Goal: Task Accomplishment & Management: Complete application form

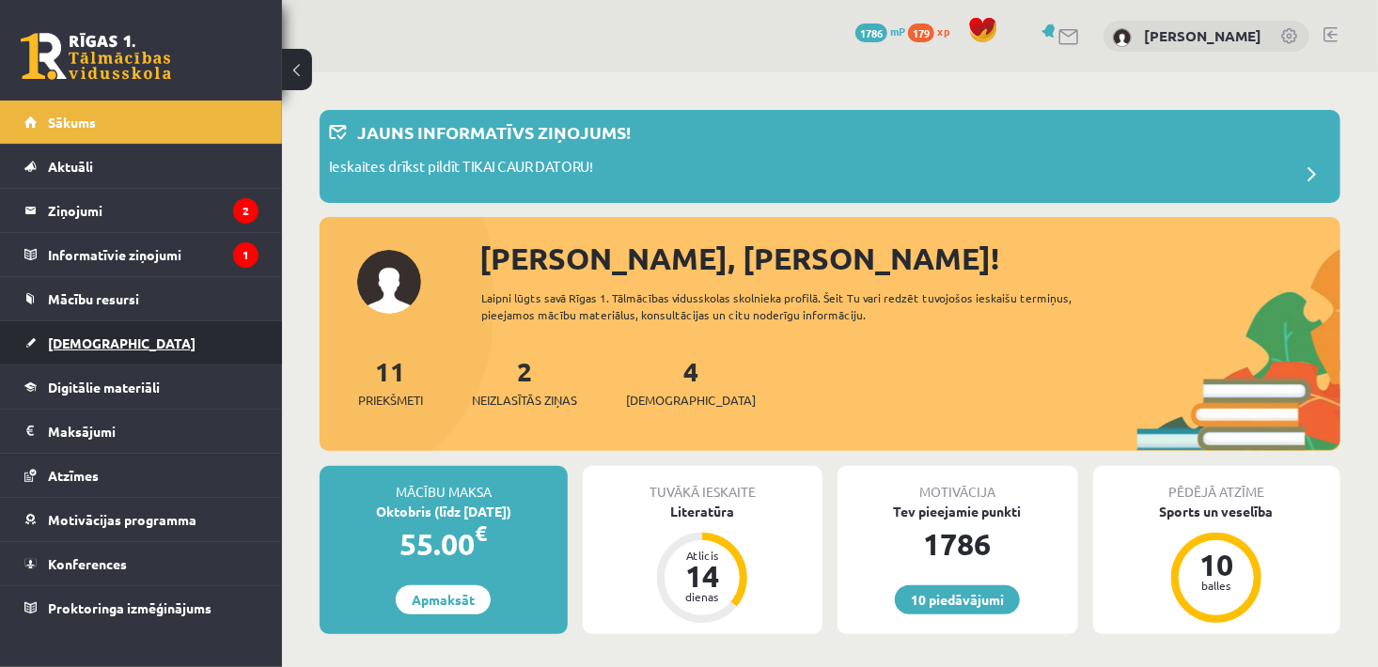
click at [95, 336] on span "[DEMOGRAPHIC_DATA]" at bounding box center [122, 343] width 148 height 17
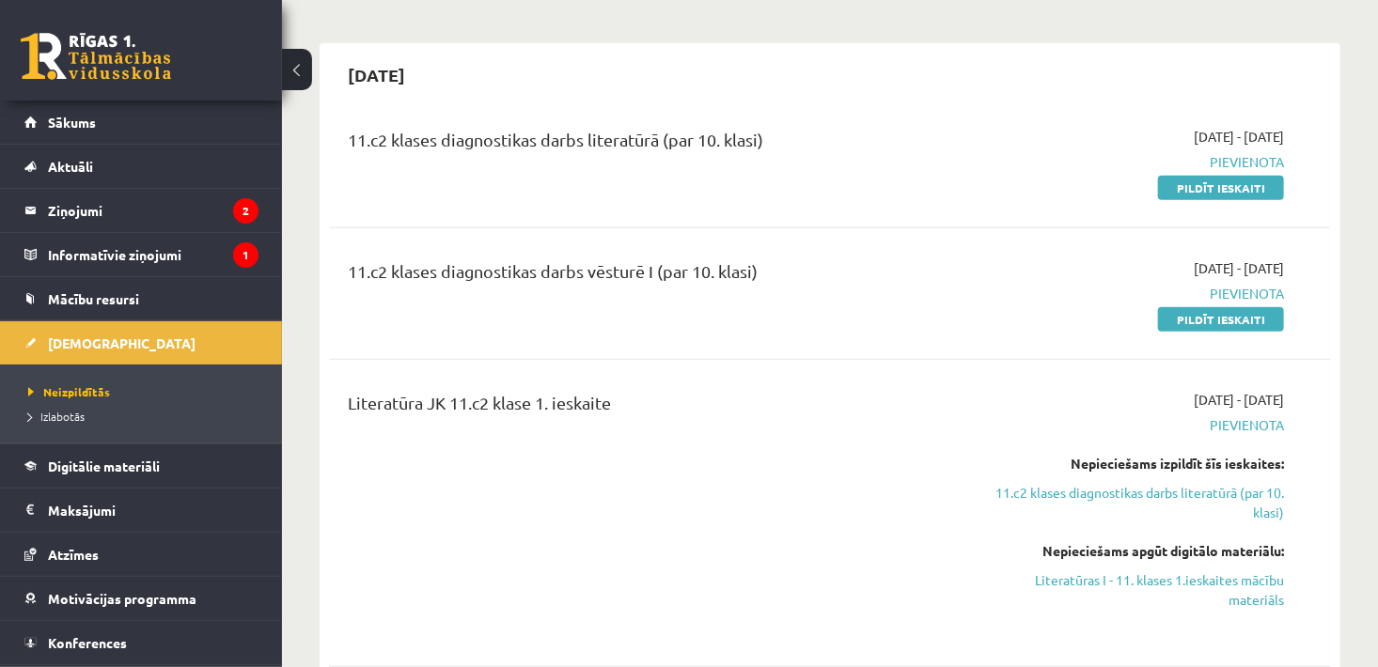
scroll to position [323, 0]
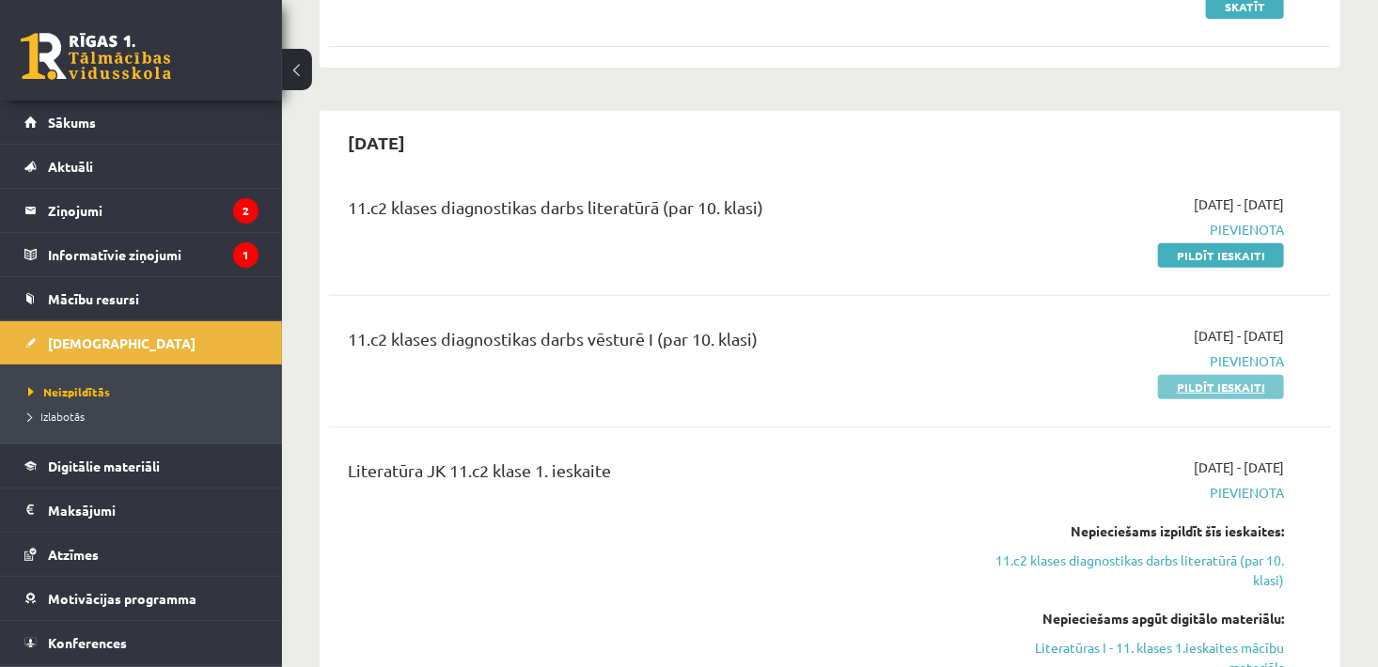
click at [1190, 378] on link "Pildīt ieskaiti" at bounding box center [1221, 387] width 126 height 24
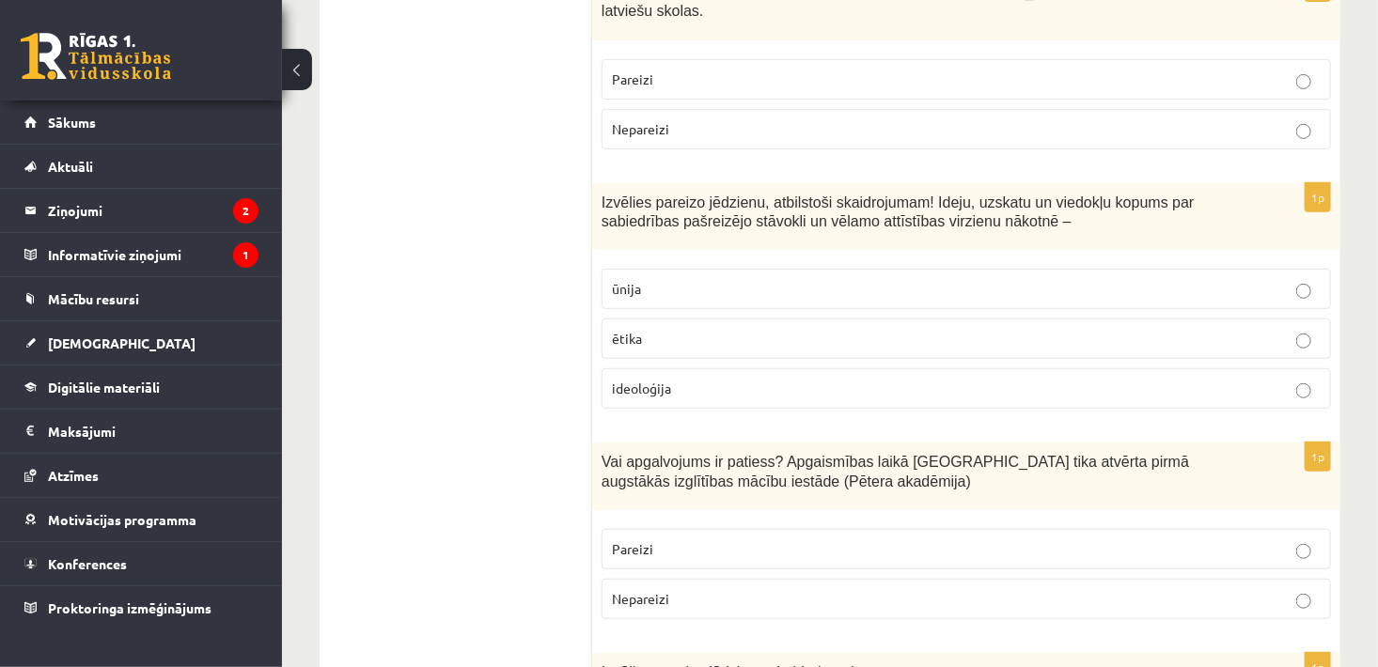
scroll to position [436, 0]
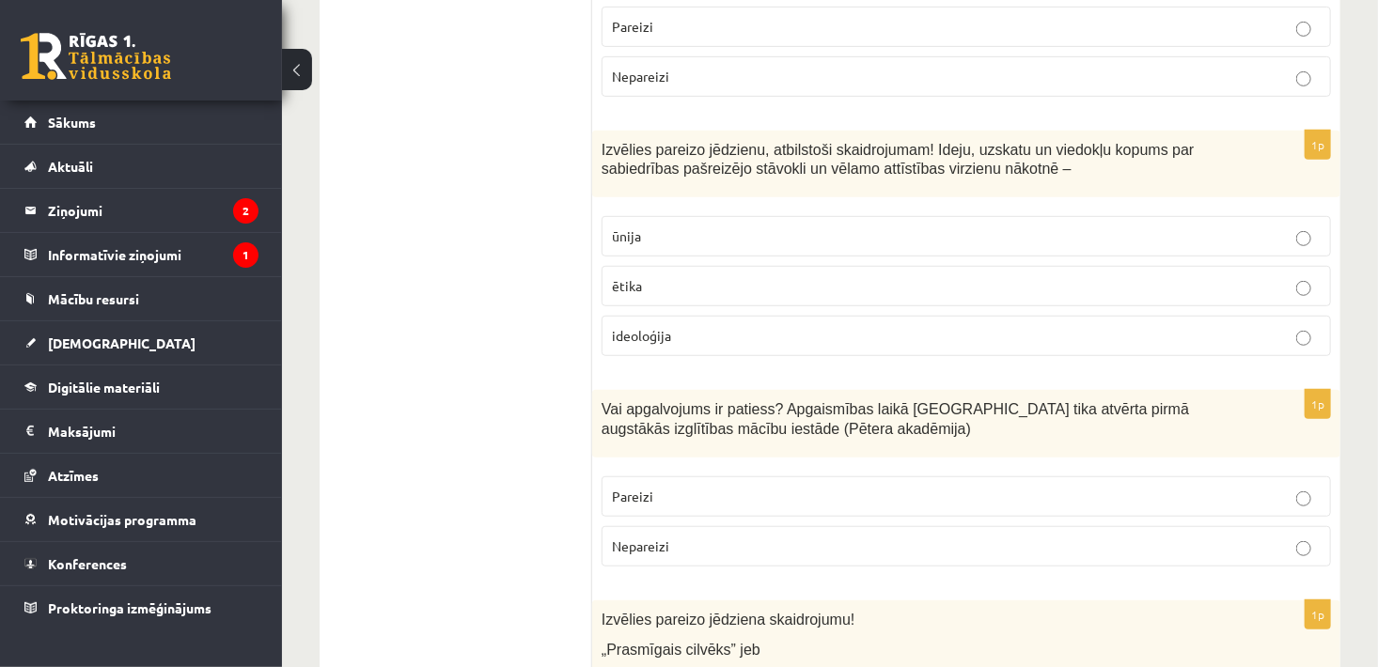
click at [1159, 17] on p "Pareizi" at bounding box center [966, 27] width 709 height 20
click at [956, 326] on p "ideoloģija" at bounding box center [966, 336] width 709 height 20
click at [865, 487] on p "Pareizi" at bounding box center [966, 497] width 709 height 20
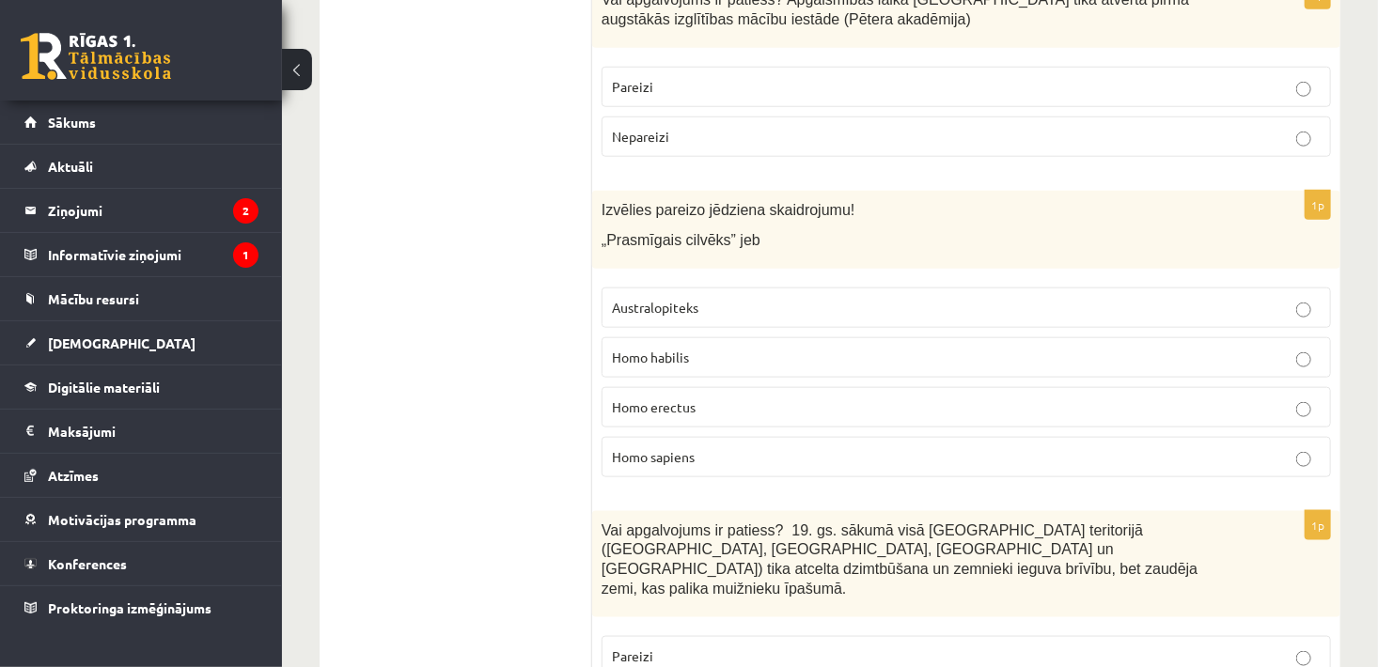
scroll to position [872, 0]
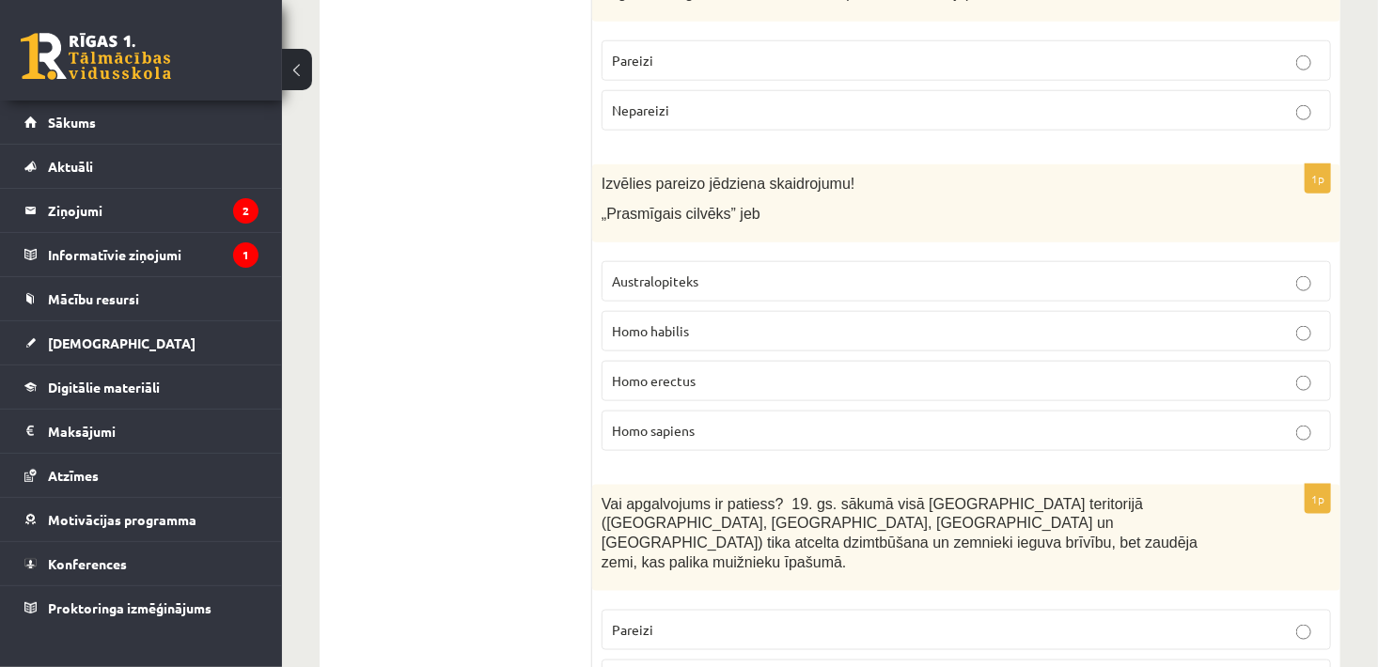
click at [1179, 321] on p "Homo habilis" at bounding box center [966, 331] width 709 height 20
click at [1045, 666] on p "Nepareizi" at bounding box center [966, 680] width 709 height 20
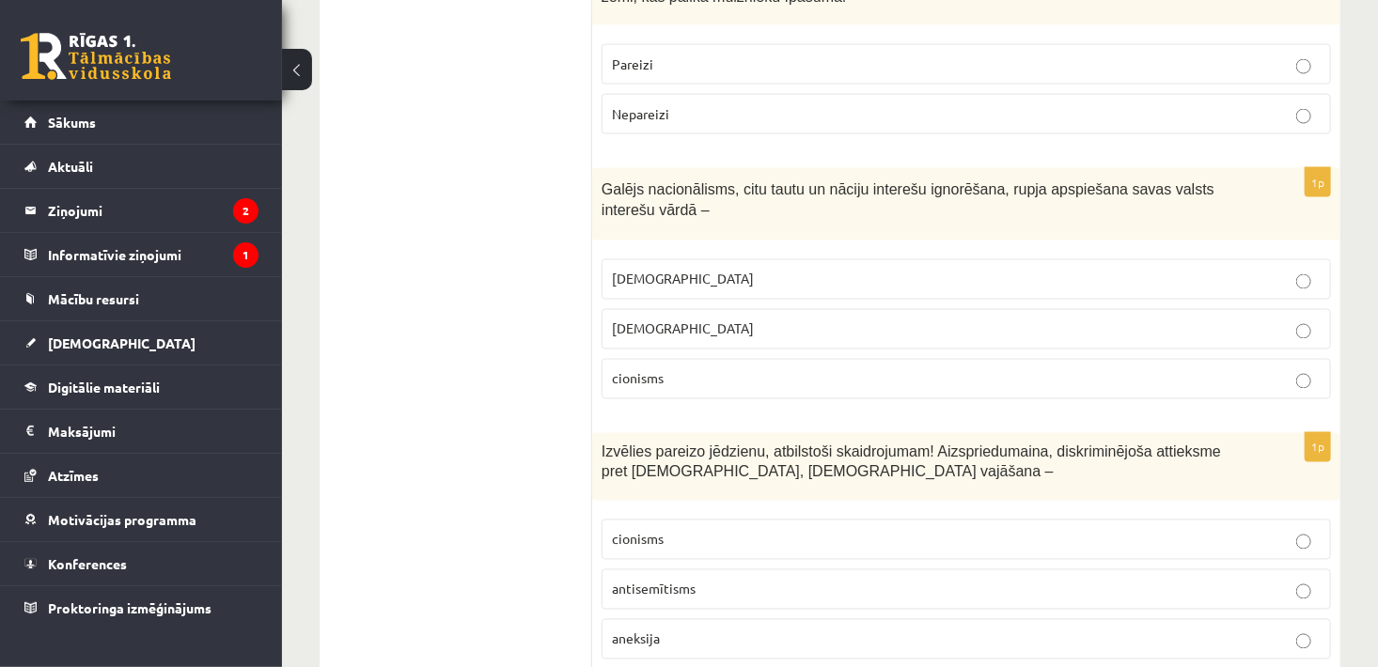
scroll to position [1455, 0]
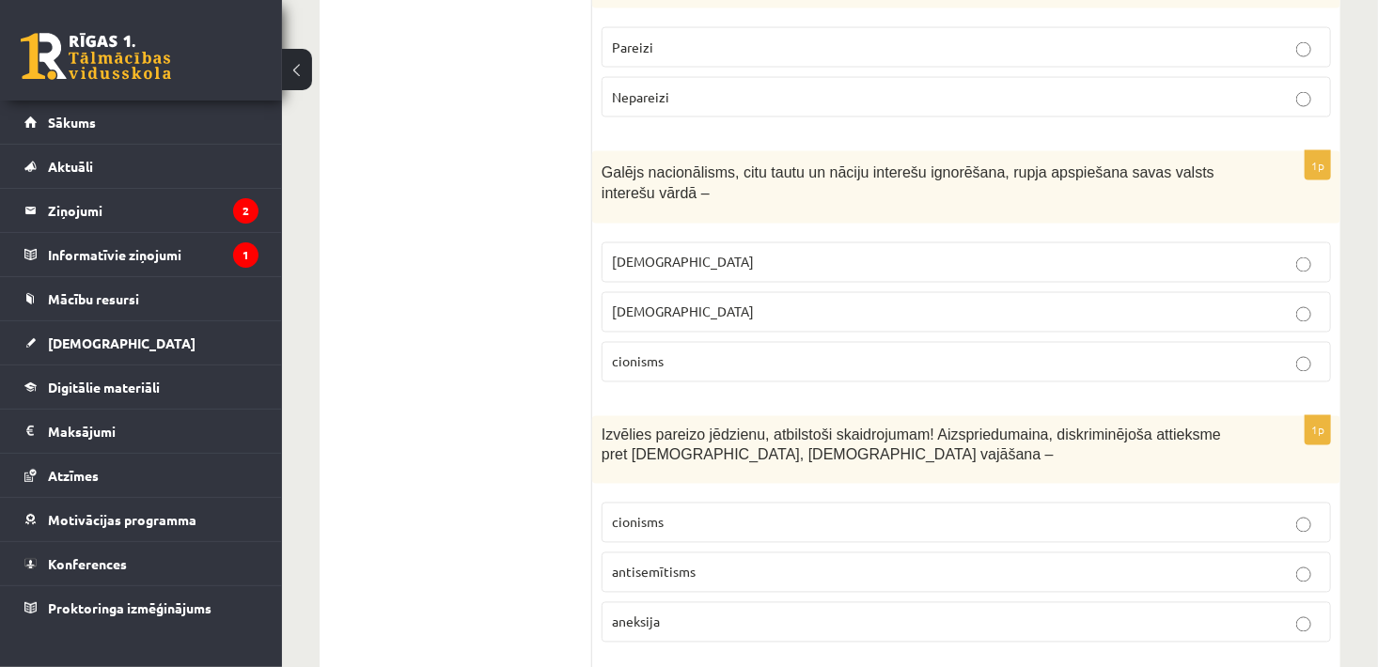
click at [648, 233] on fieldset "šovinisms nacionālisms cionisms" at bounding box center [965, 310] width 729 height 155
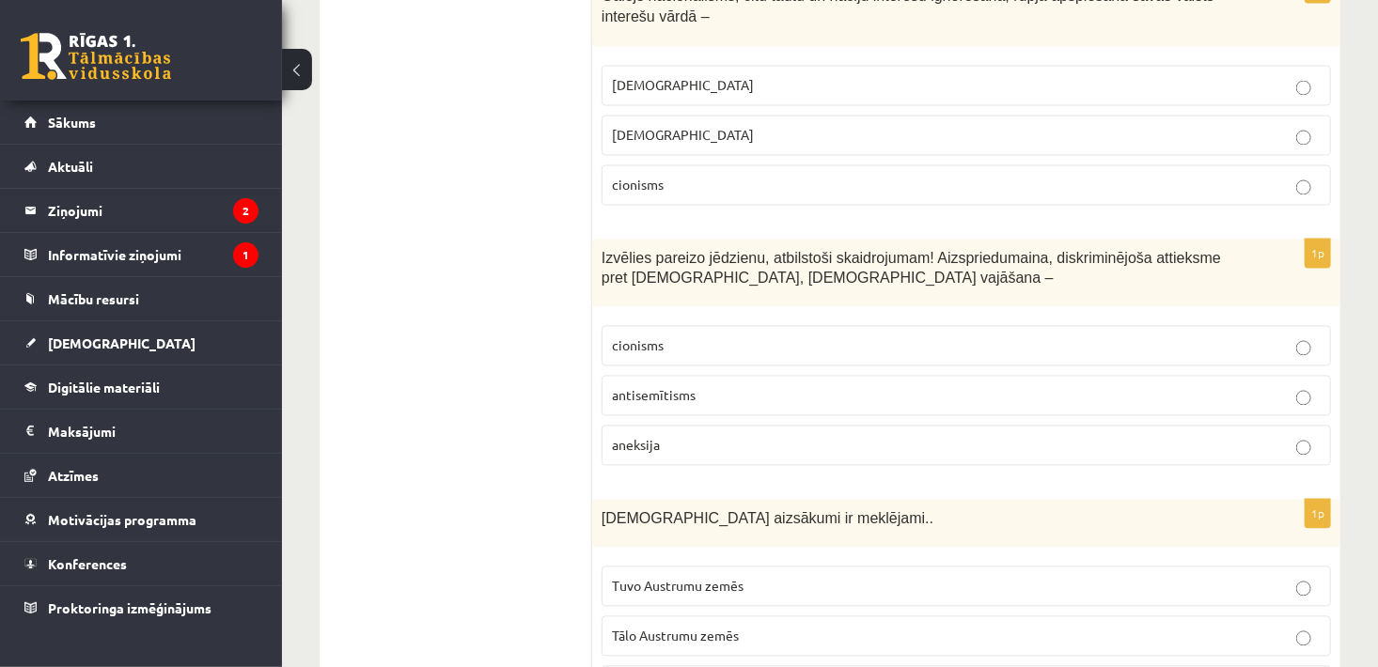
scroll to position [1710, 0]
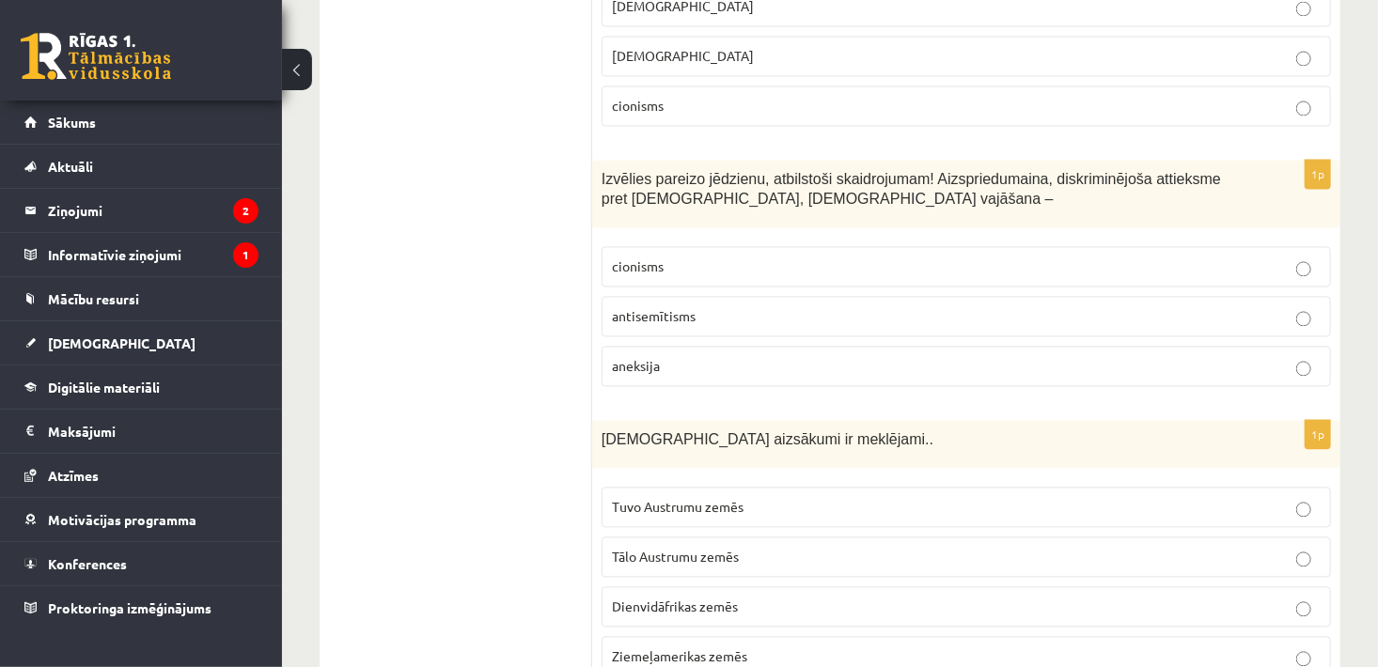
click at [675, 307] on p "antisemītisms" at bounding box center [966, 317] width 709 height 20
click at [616, 498] on p "Tuvo Austrumu zemēs" at bounding box center [966, 508] width 709 height 20
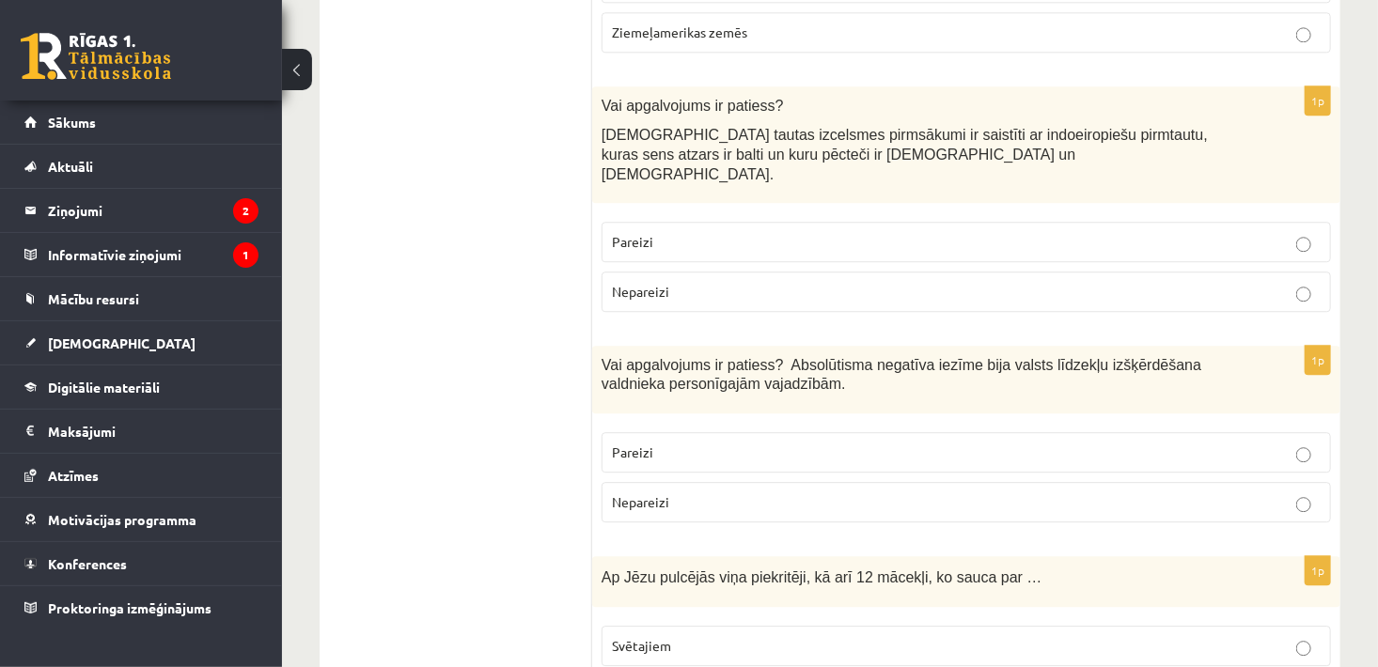
scroll to position [2284, 0]
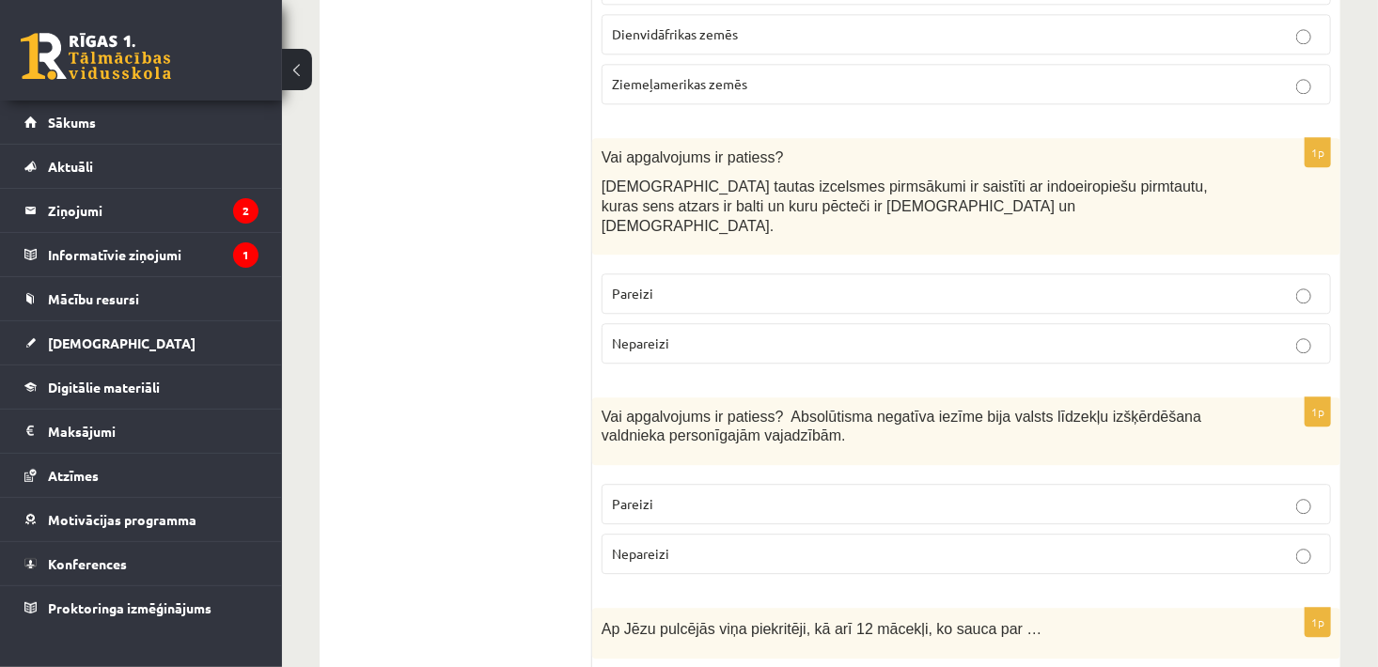
click at [896, 284] on p "Pareizi" at bounding box center [966, 294] width 709 height 20
click at [730, 494] on p "Pareizi" at bounding box center [966, 504] width 709 height 20
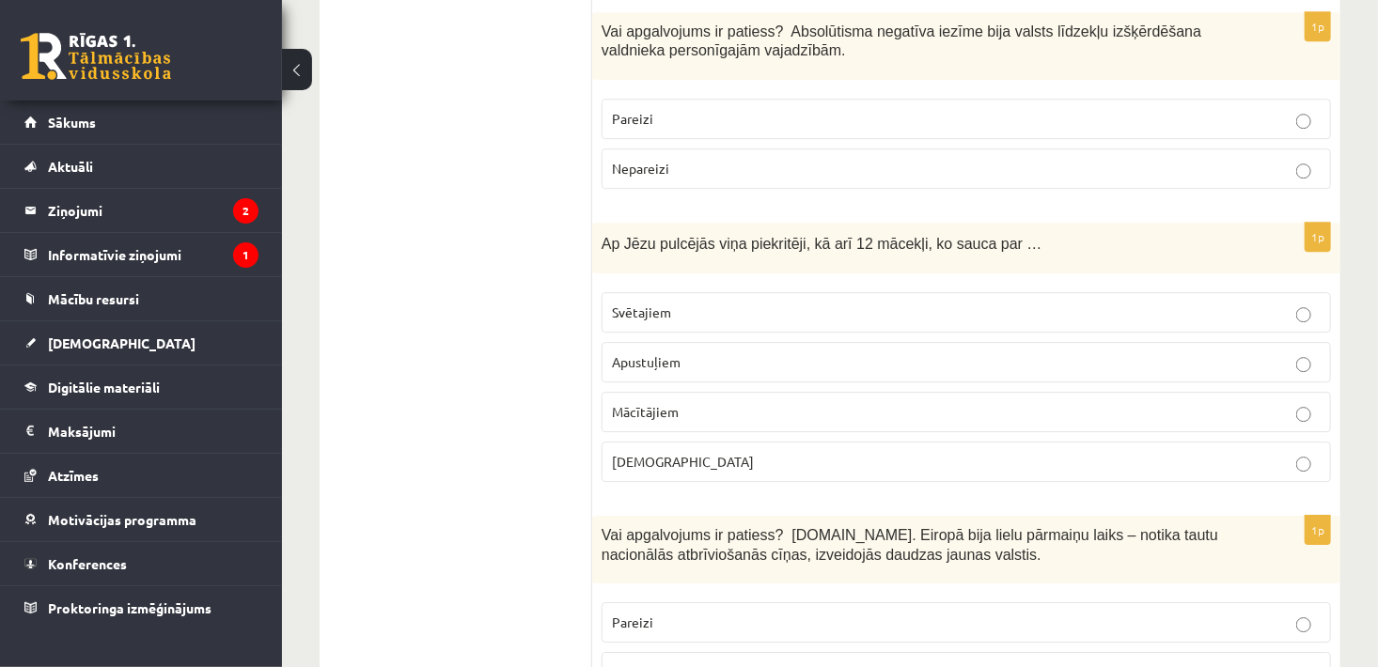
scroll to position [2686, 0]
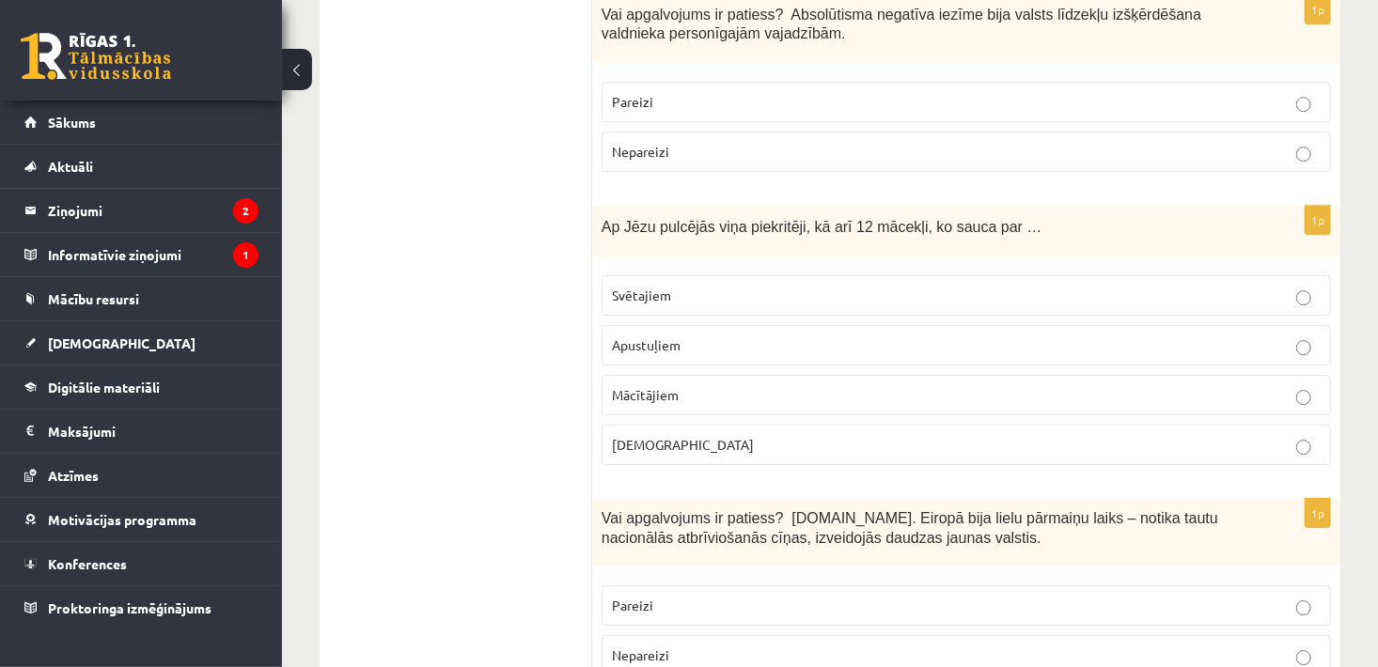
click at [718, 335] on p "Apustuļiem" at bounding box center [966, 345] width 709 height 20
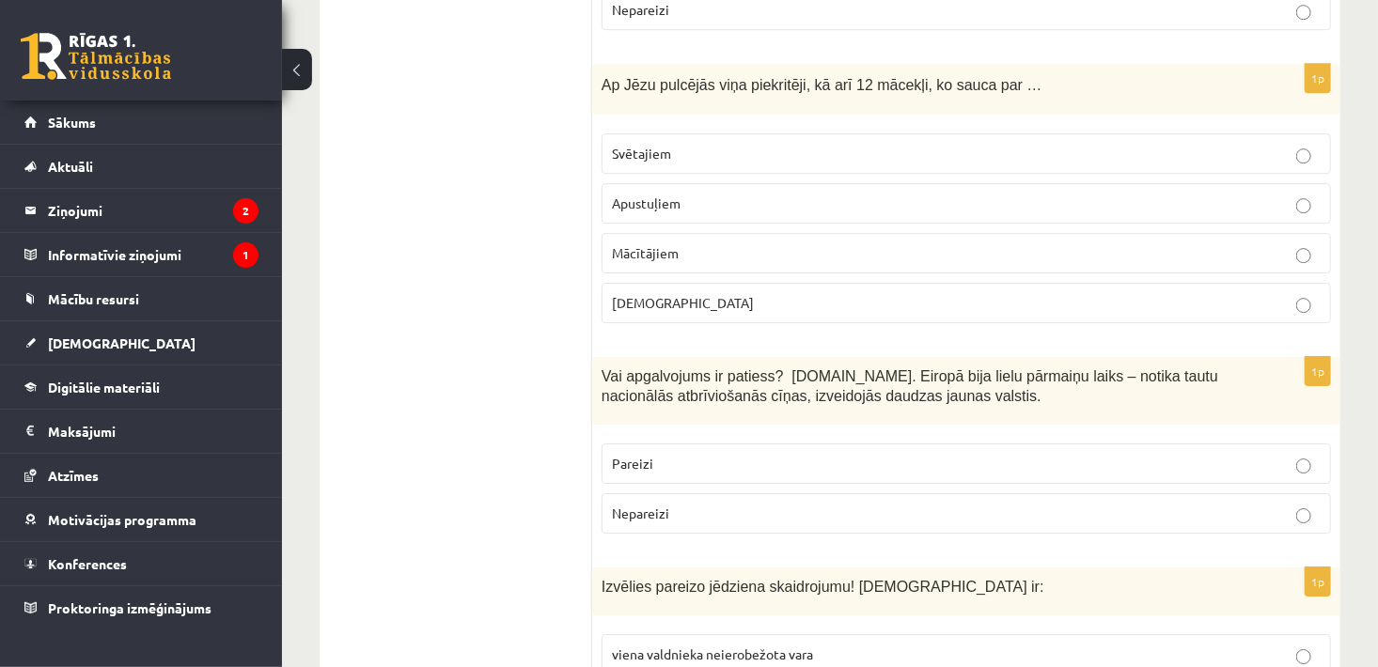
scroll to position [2949, 0]
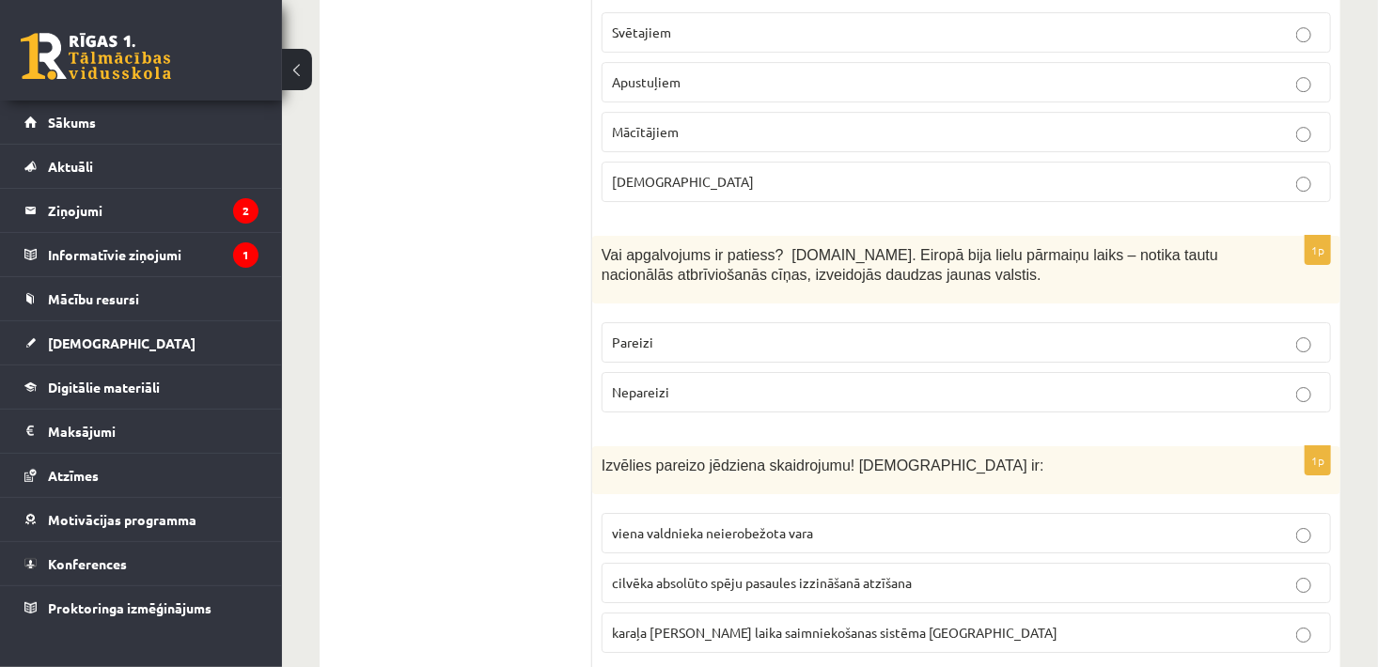
click at [648, 333] on p "Pareizi" at bounding box center [966, 343] width 709 height 20
click at [663, 504] on fieldset "viena valdnieka neierobežota vara cilvēka absolūto spēju pasaules izzināšanā at…" at bounding box center [965, 581] width 729 height 155
click at [666, 524] on span "viena valdnieka neierobežota vara" at bounding box center [712, 532] width 201 height 17
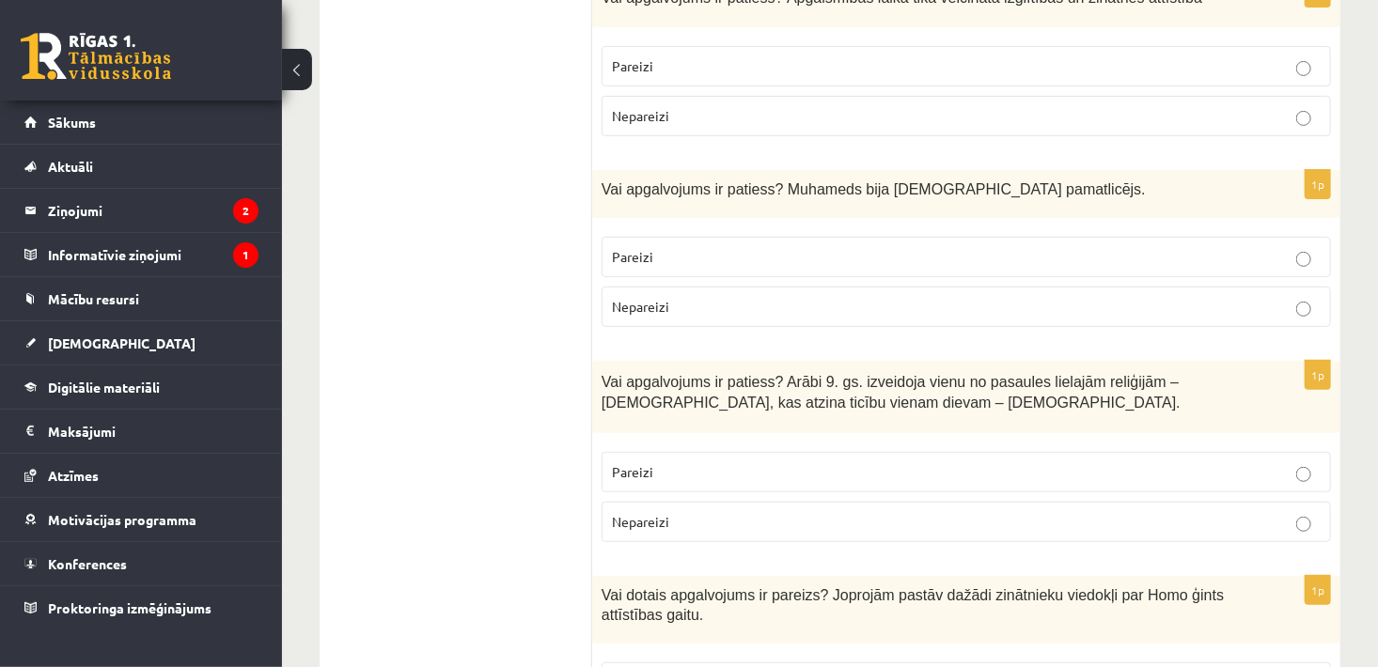
scroll to position [3726, 0]
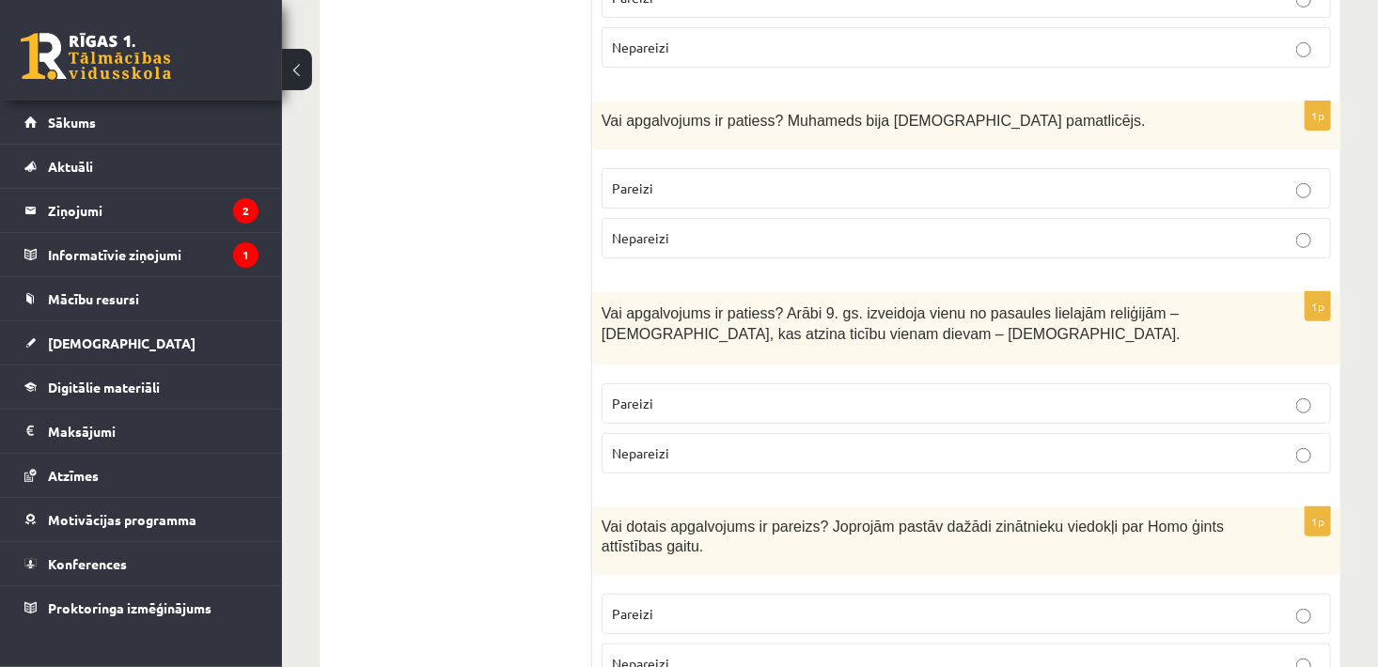
click at [1041, 179] on p "Pareizi" at bounding box center [966, 189] width 709 height 20
click at [778, 394] on p "Pareizi" at bounding box center [966, 404] width 709 height 20
click at [722, 594] on label "Pareizi" at bounding box center [965, 614] width 729 height 40
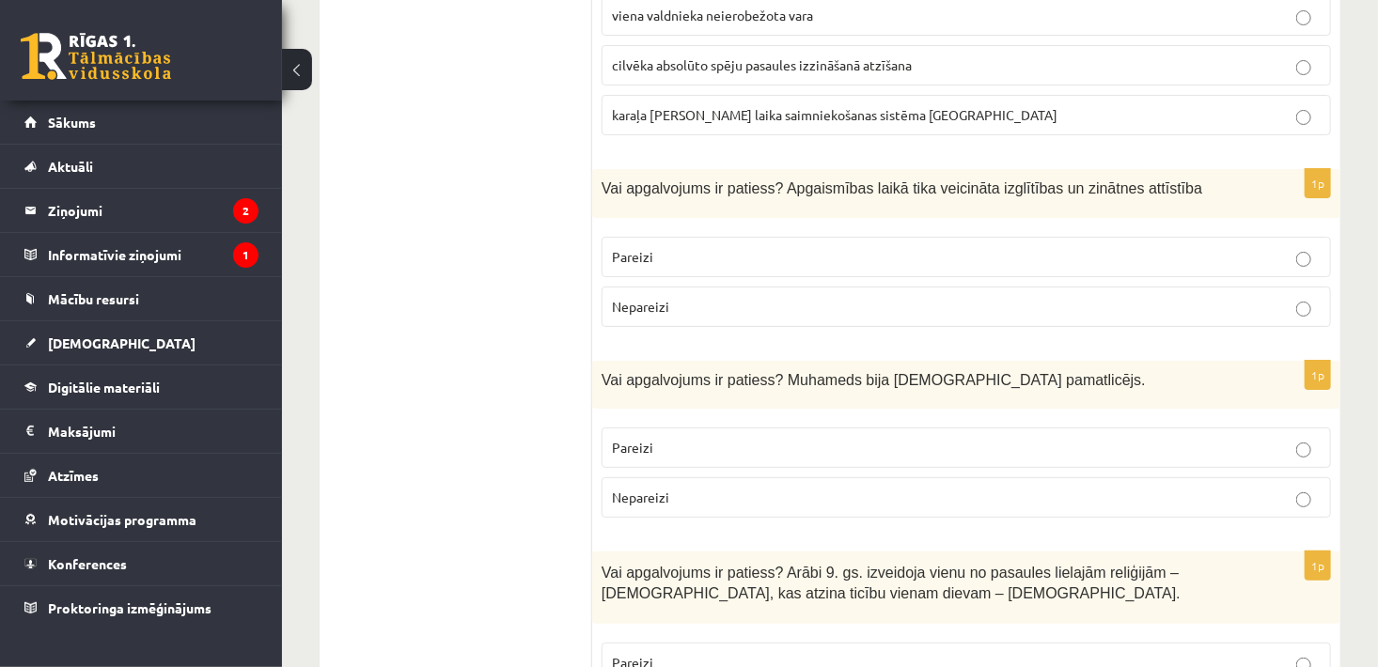
scroll to position [3441, 0]
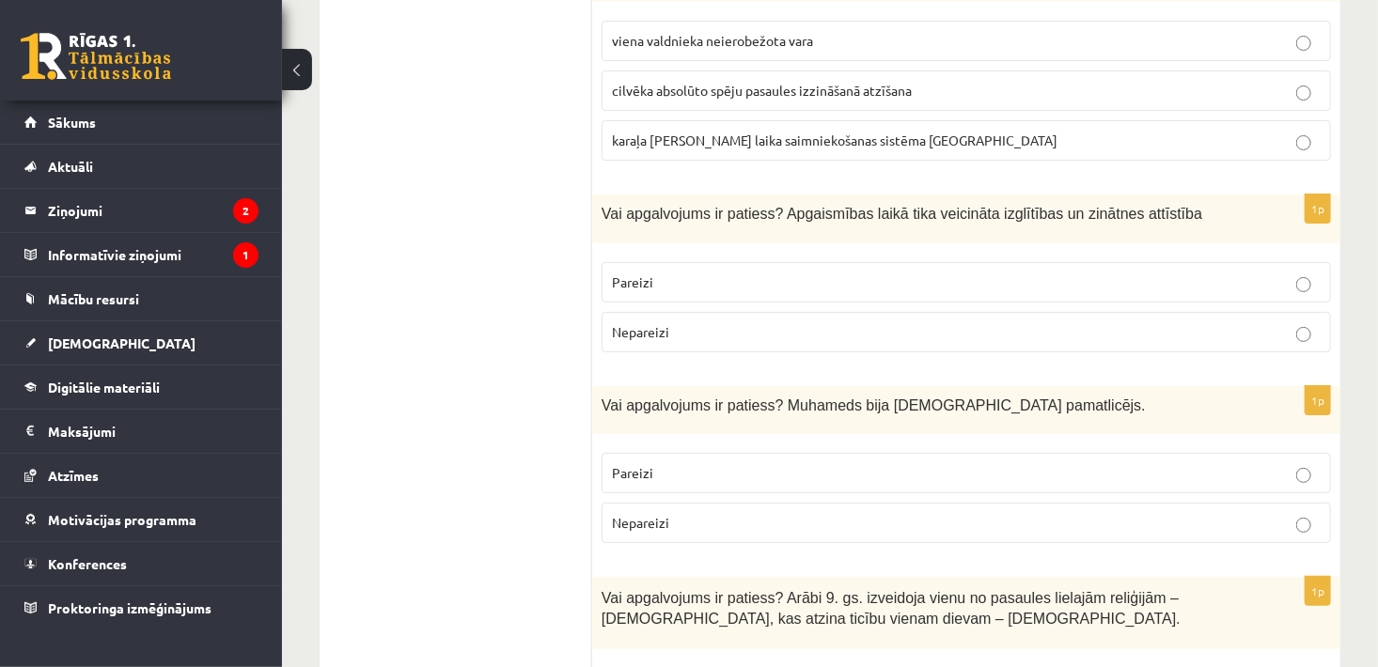
click at [901, 273] on p "Pareizi" at bounding box center [966, 283] width 709 height 20
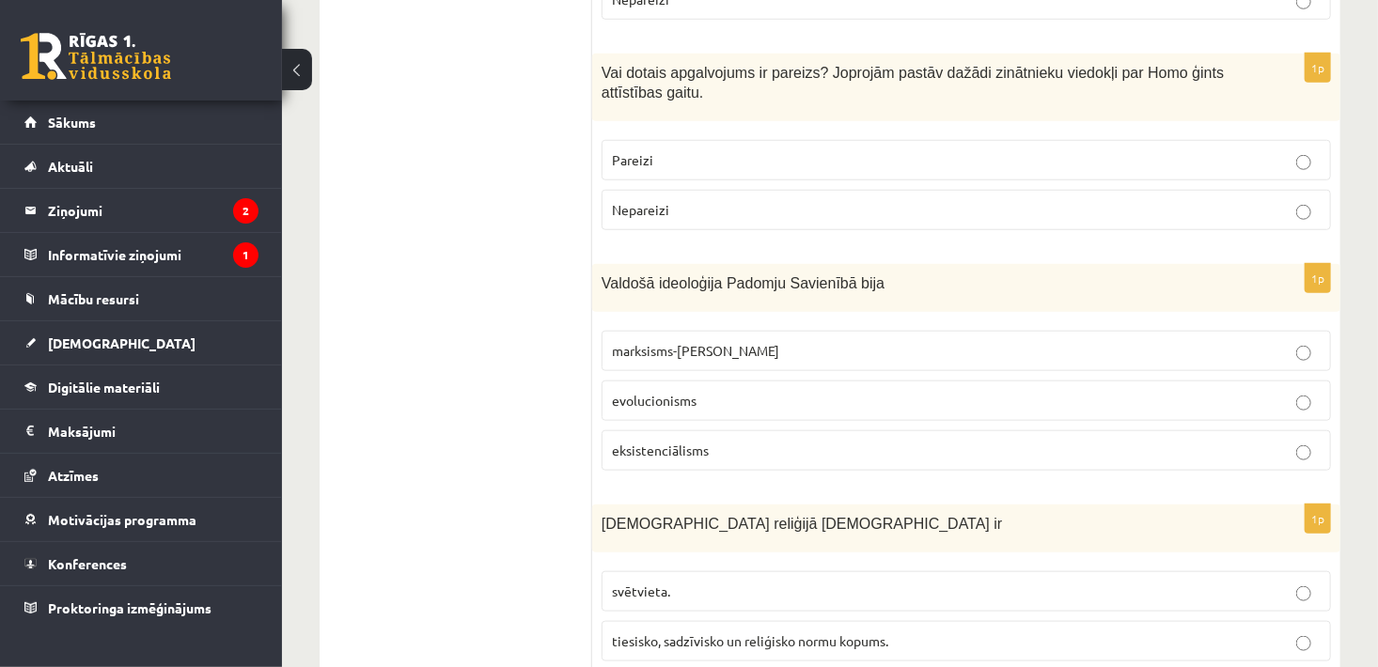
scroll to position [4170, 0]
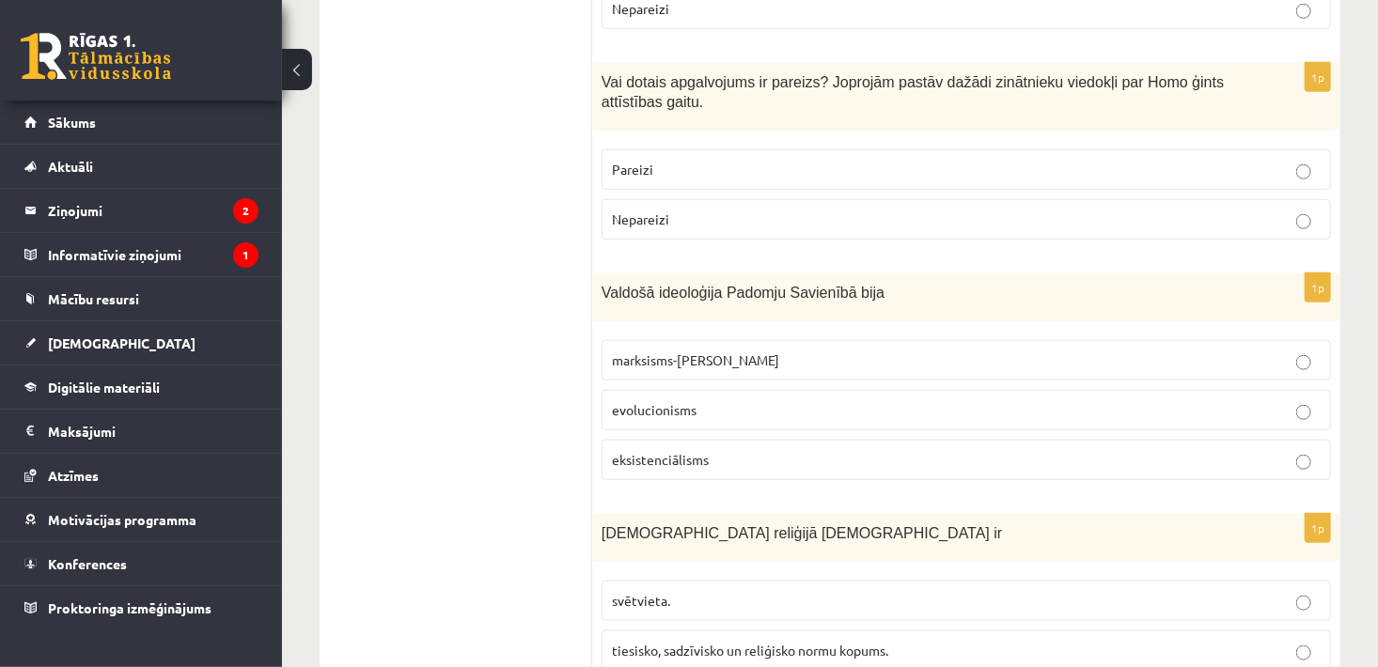
click at [1042, 351] on p "marksisms-ļeņinisms" at bounding box center [966, 361] width 709 height 20
click at [658, 642] on span "tiesisko, sadzīvisko un reliģisko normu kopums." at bounding box center [750, 650] width 276 height 17
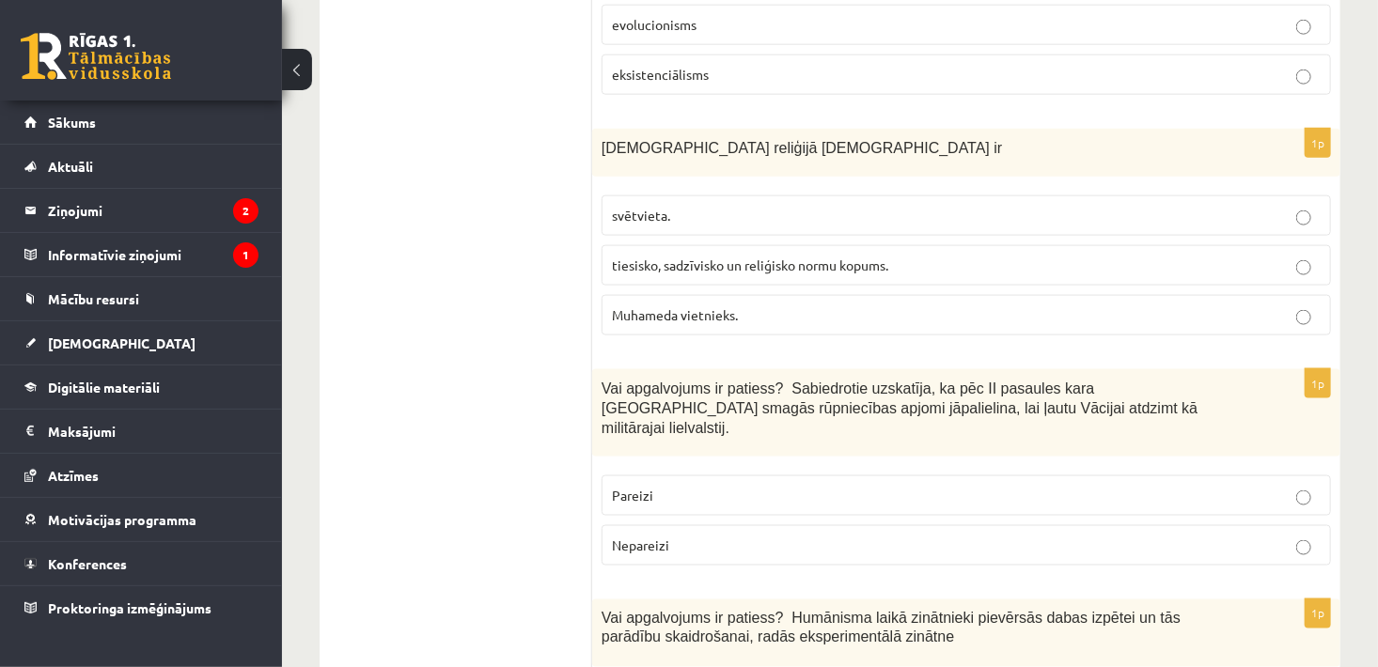
scroll to position [4573, 0]
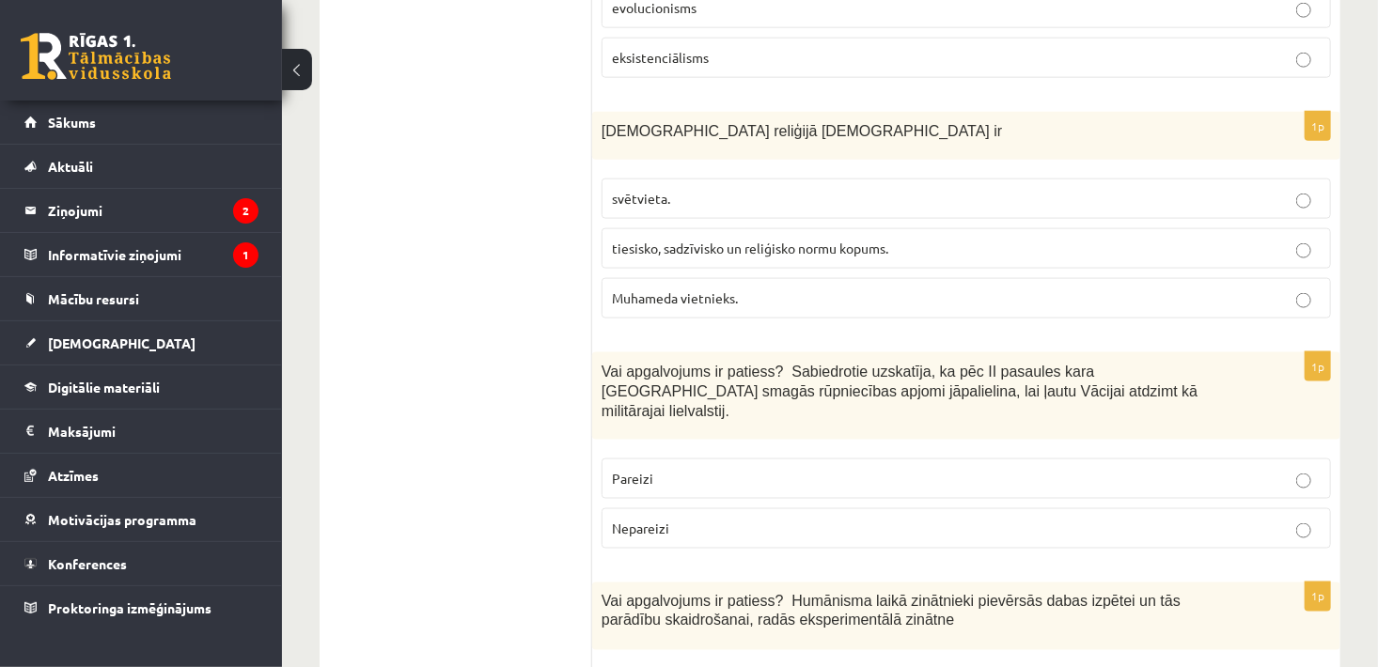
click at [986, 519] on p "Nepareizi" at bounding box center [966, 529] width 709 height 20
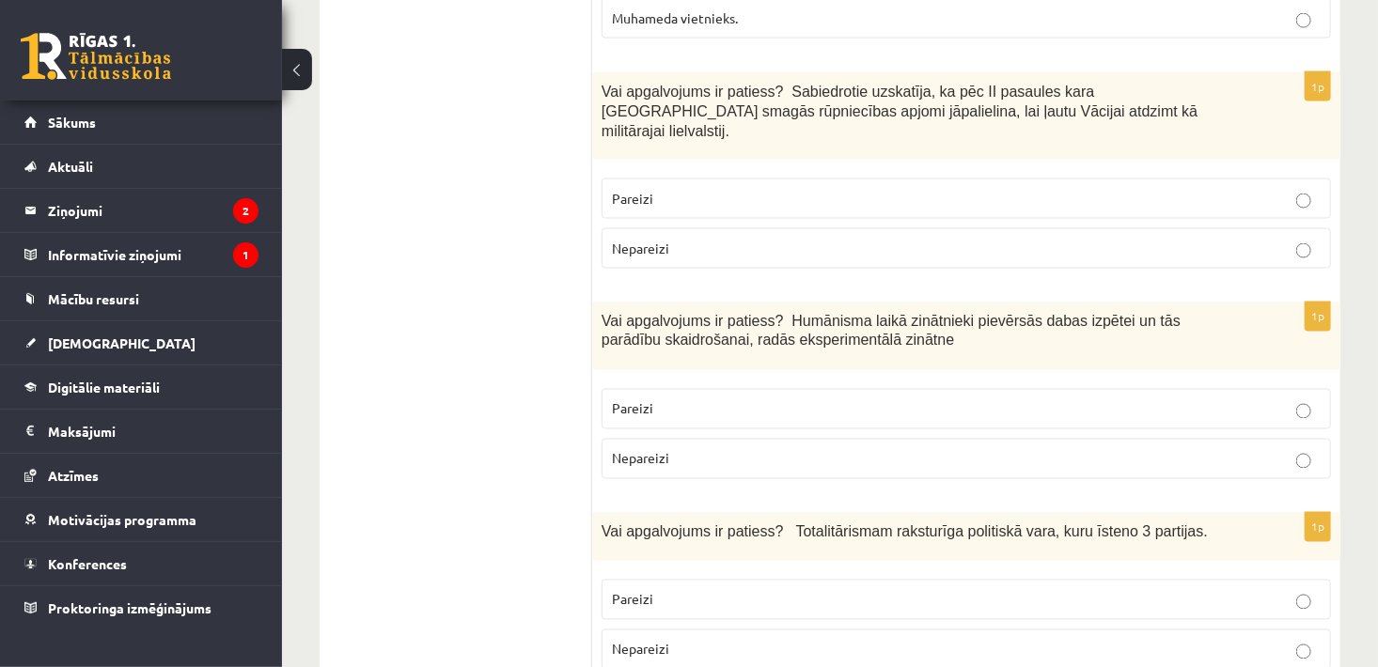
scroll to position [4879, 0]
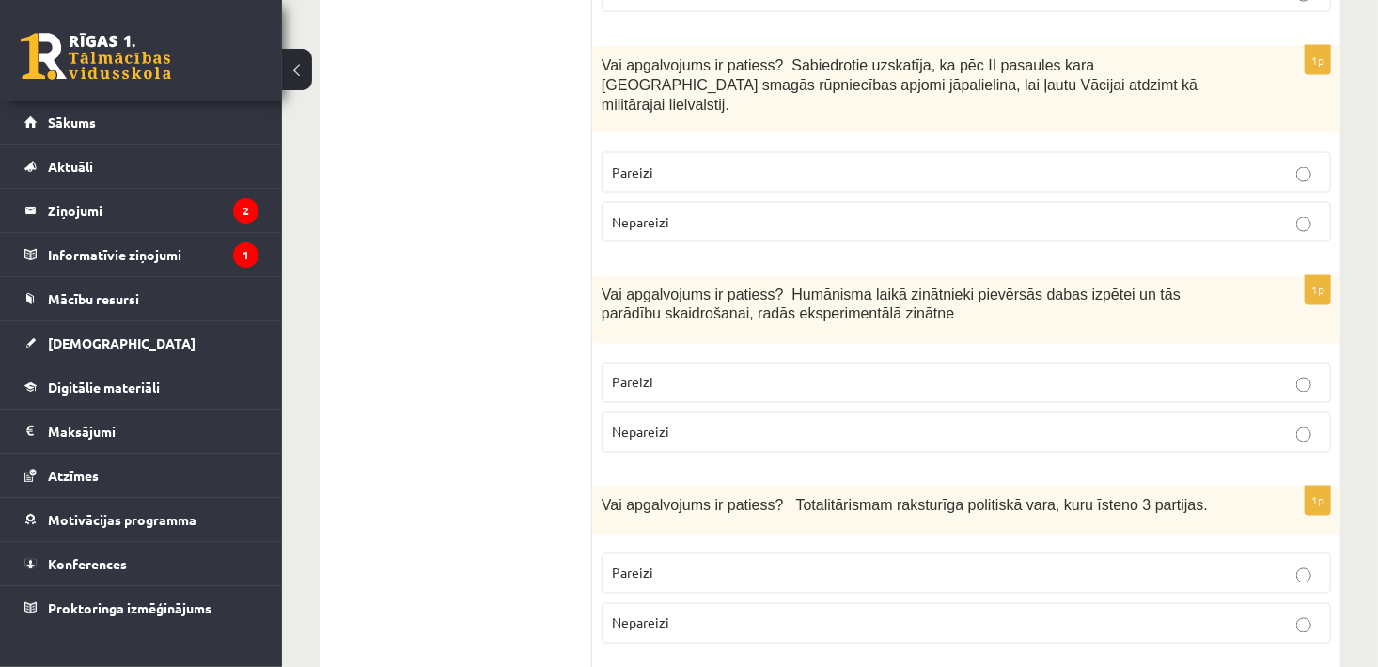
click at [856, 363] on label "Pareizi" at bounding box center [965, 383] width 729 height 40
click at [940, 614] on p "Nepareizi" at bounding box center [966, 624] width 709 height 20
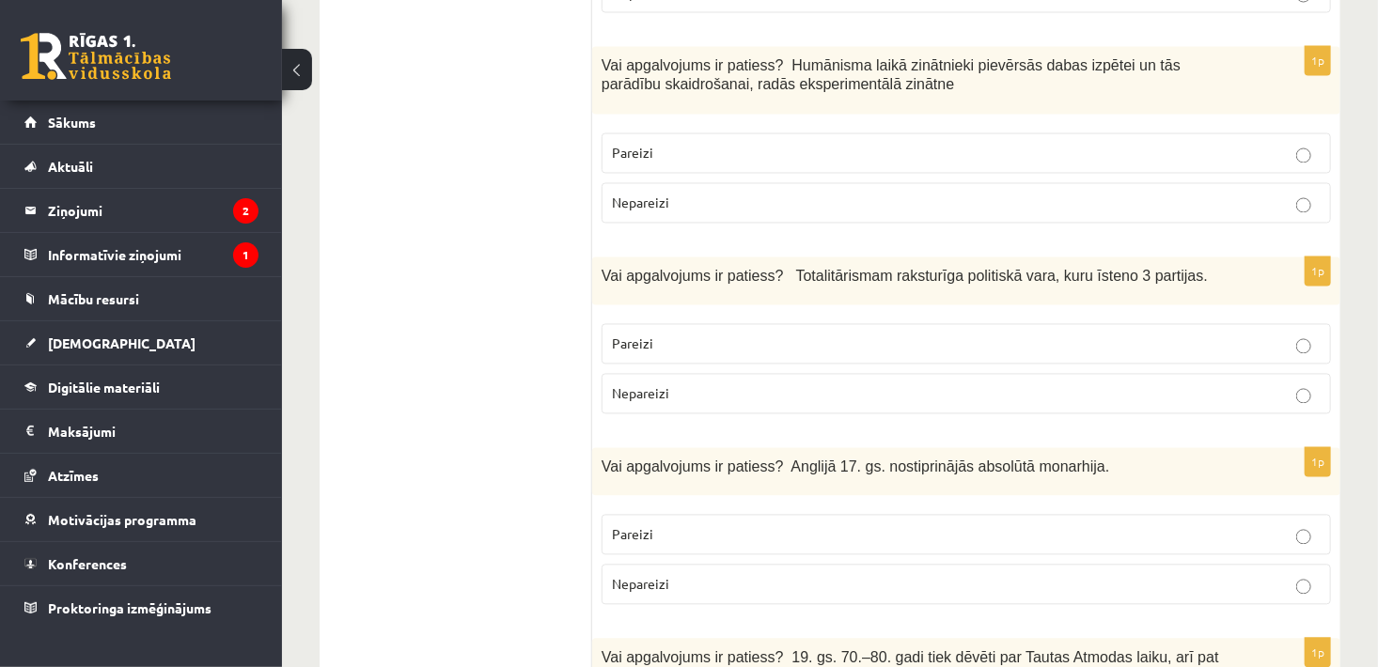
scroll to position [5116, 0]
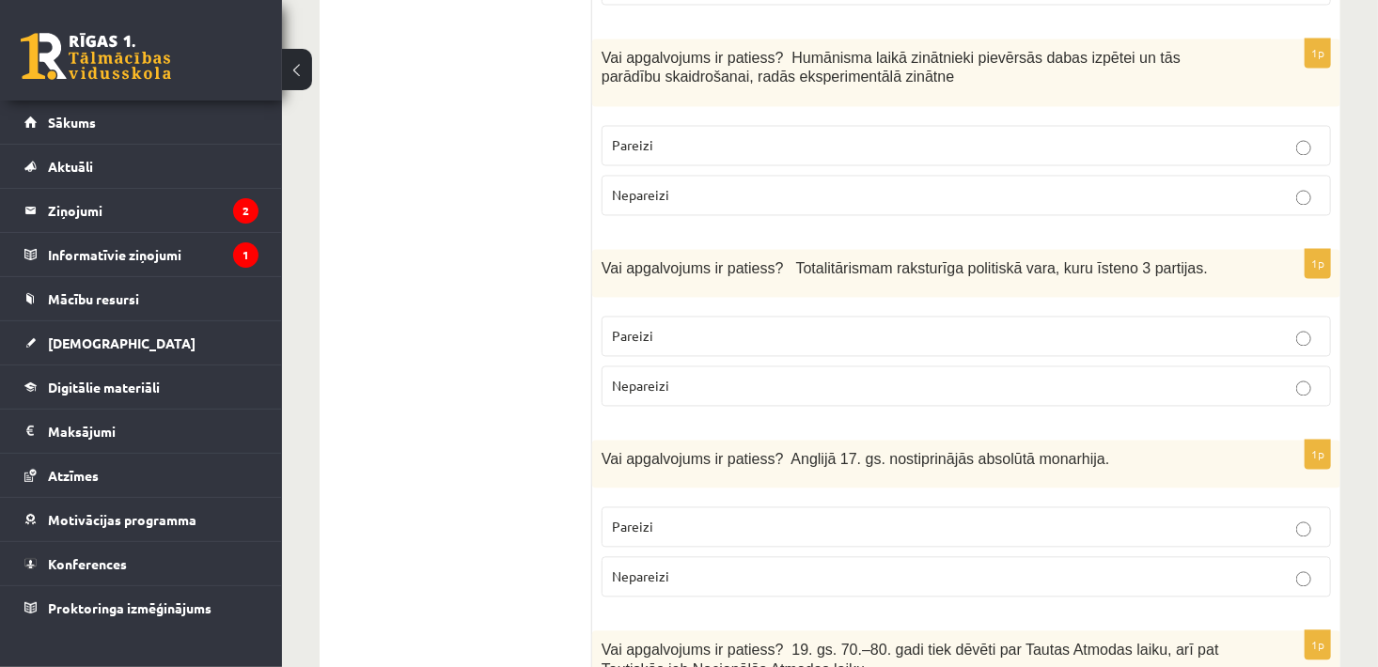
click at [1066, 568] on p "Nepareizi" at bounding box center [966, 578] width 709 height 20
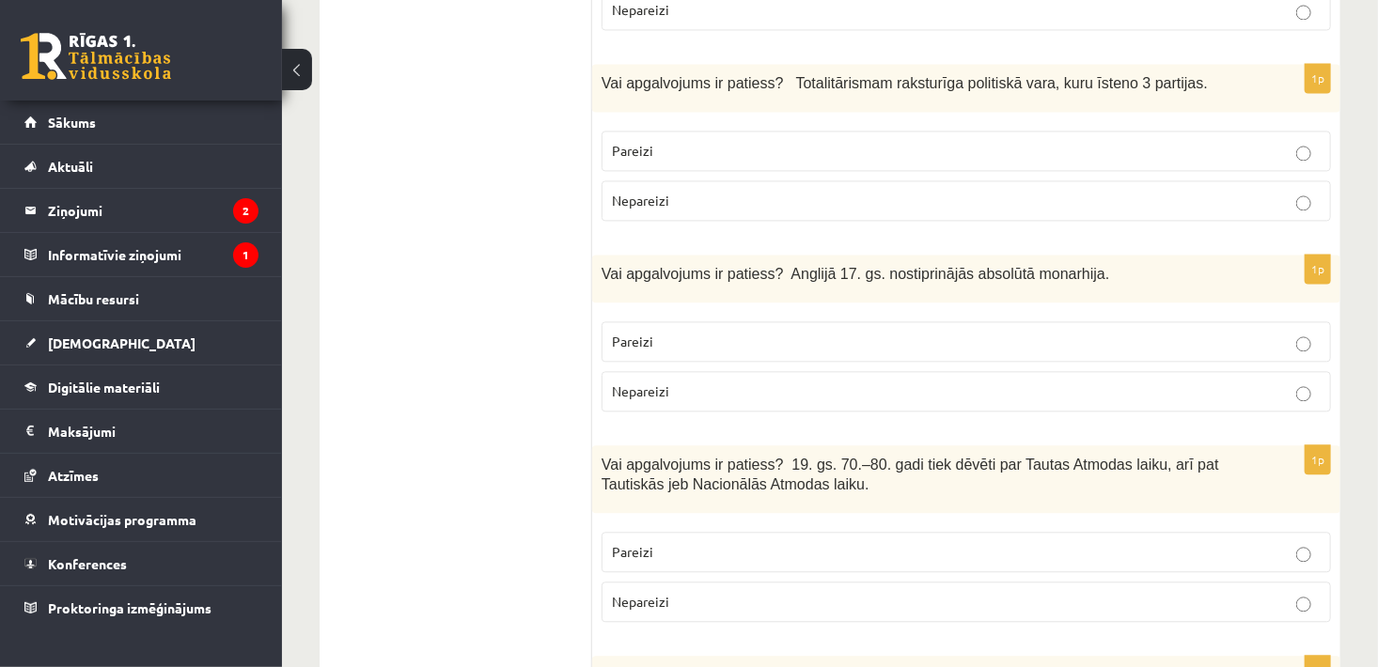
scroll to position [5311, 0]
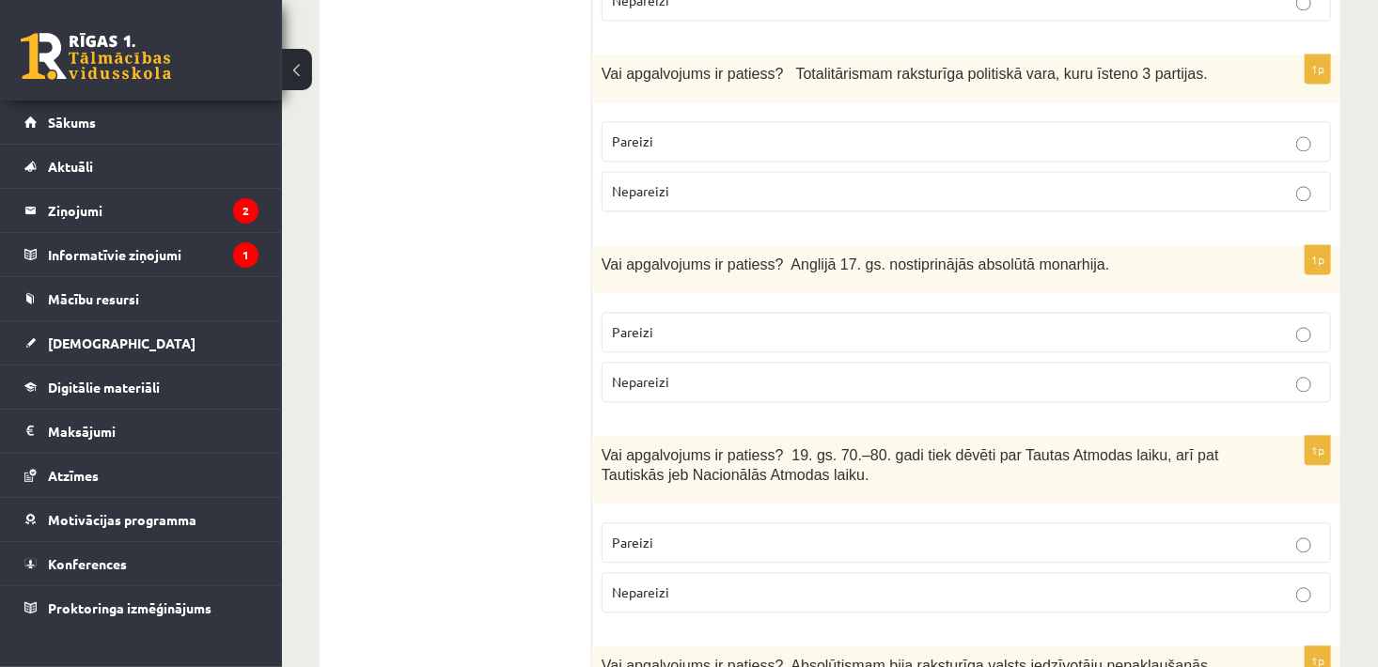
click at [1234, 533] on p "Pareizi" at bounding box center [966, 543] width 709 height 20
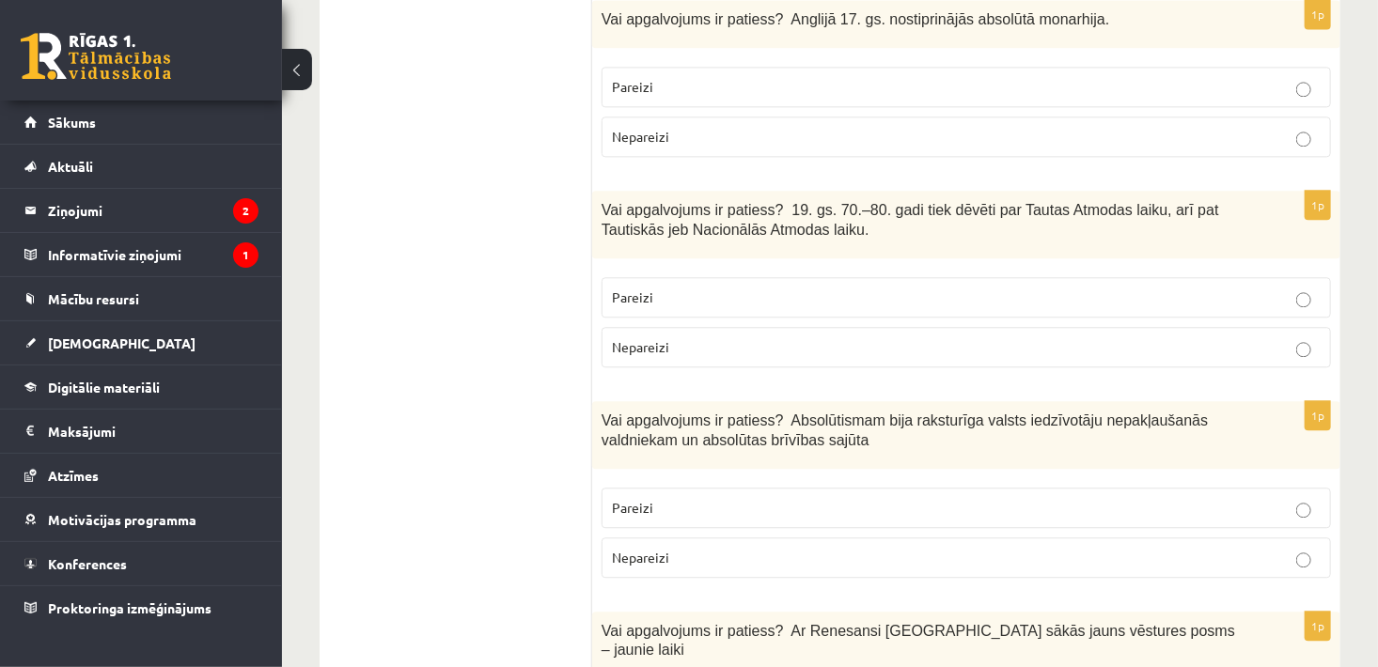
scroll to position [5566, 0]
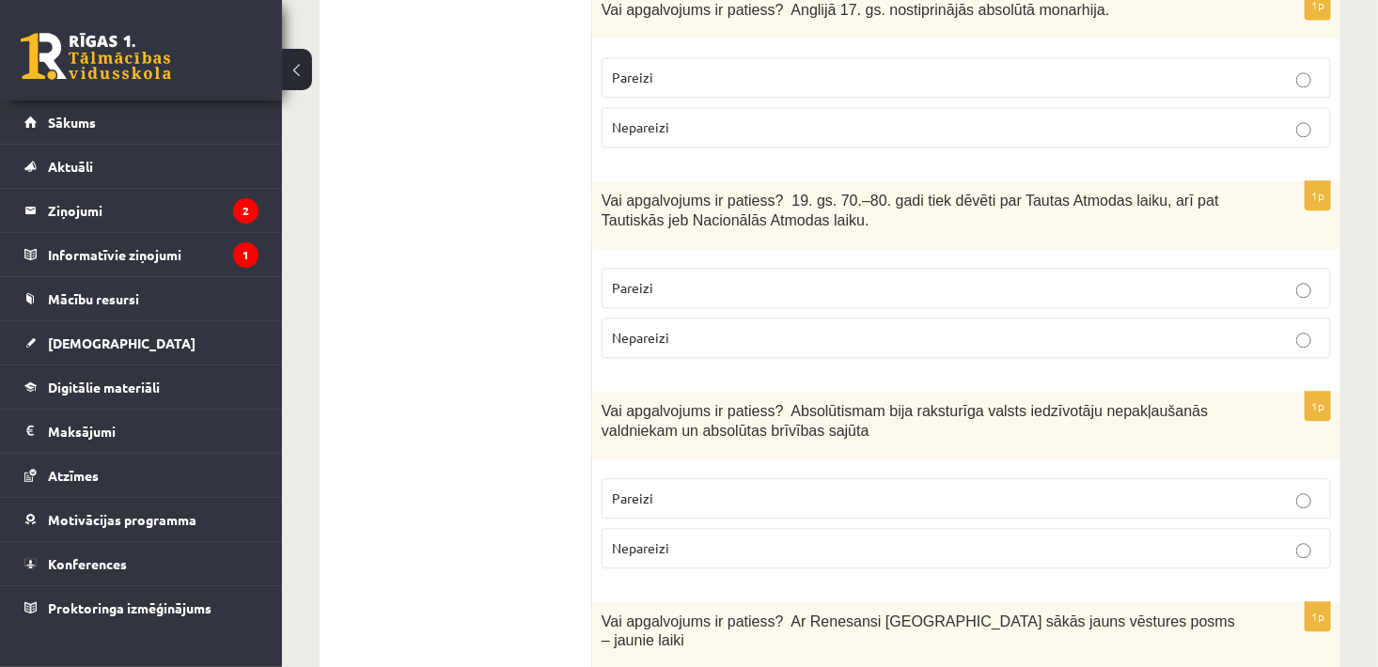
click at [811, 528] on label "Nepareizi" at bounding box center [965, 548] width 729 height 40
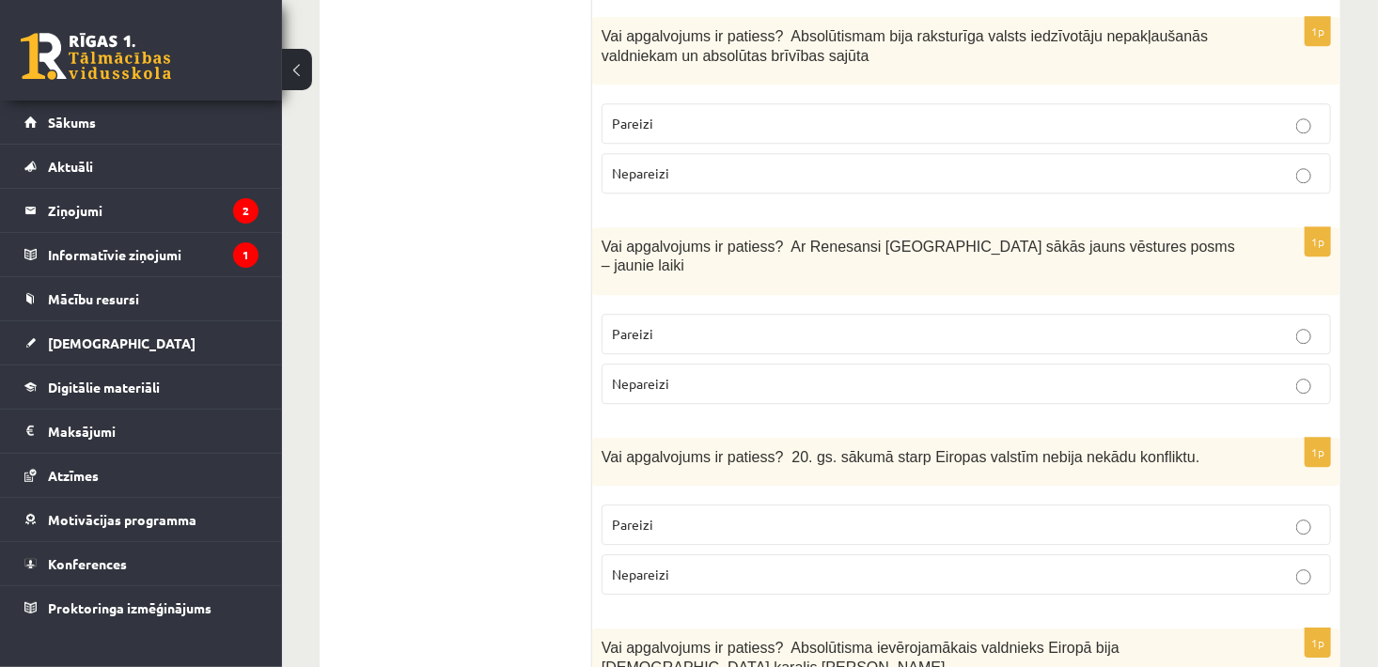
scroll to position [5967, 0]
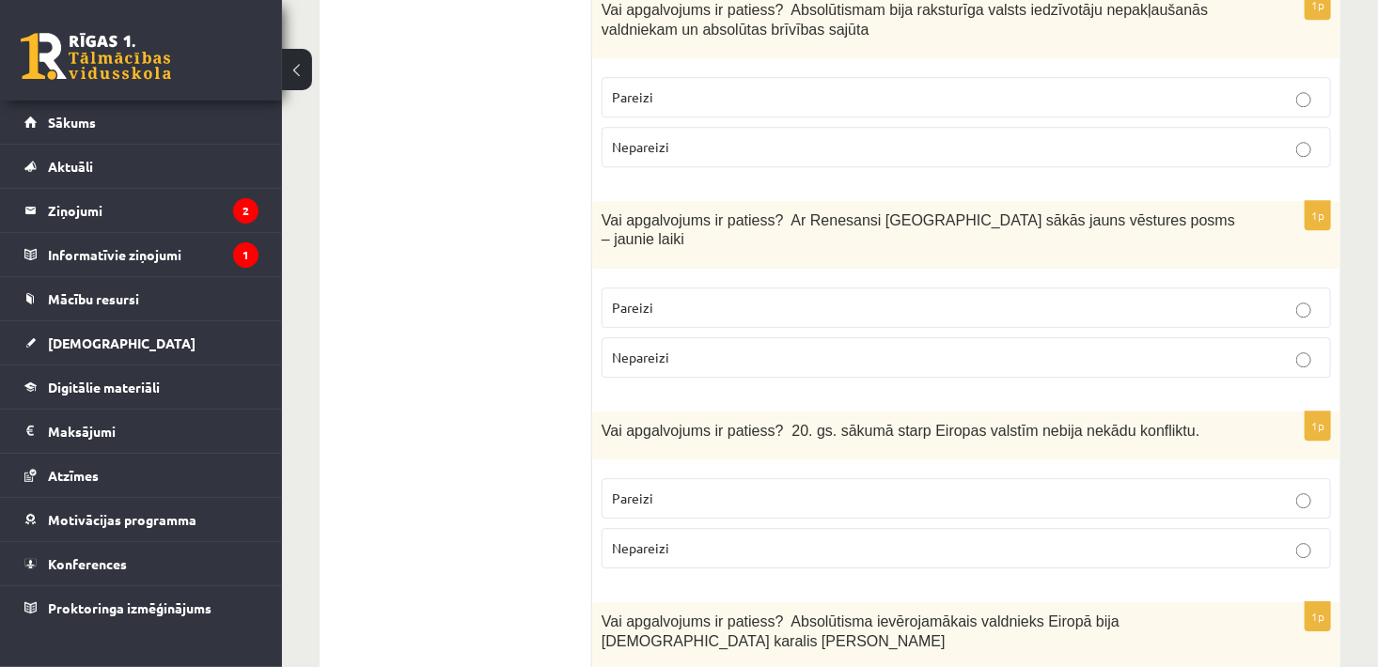
click at [933, 489] on p "Pareizi" at bounding box center [966, 499] width 709 height 20
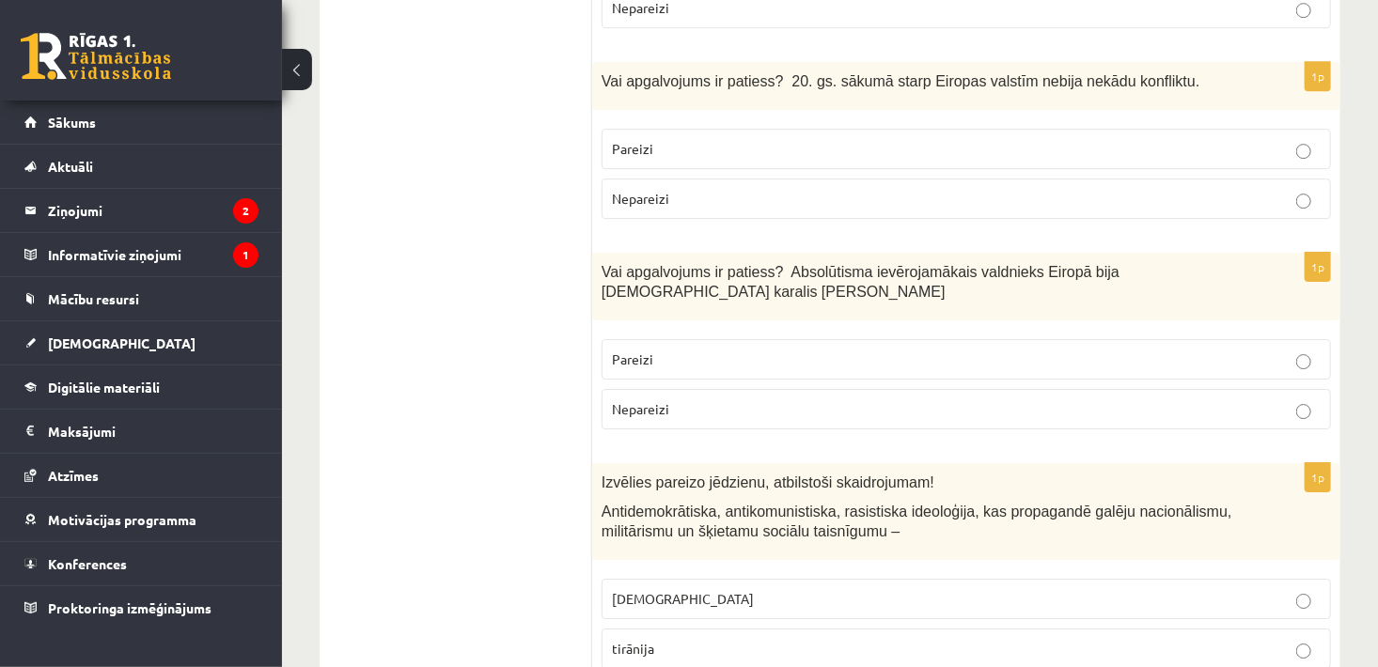
scroll to position [6447, 0]
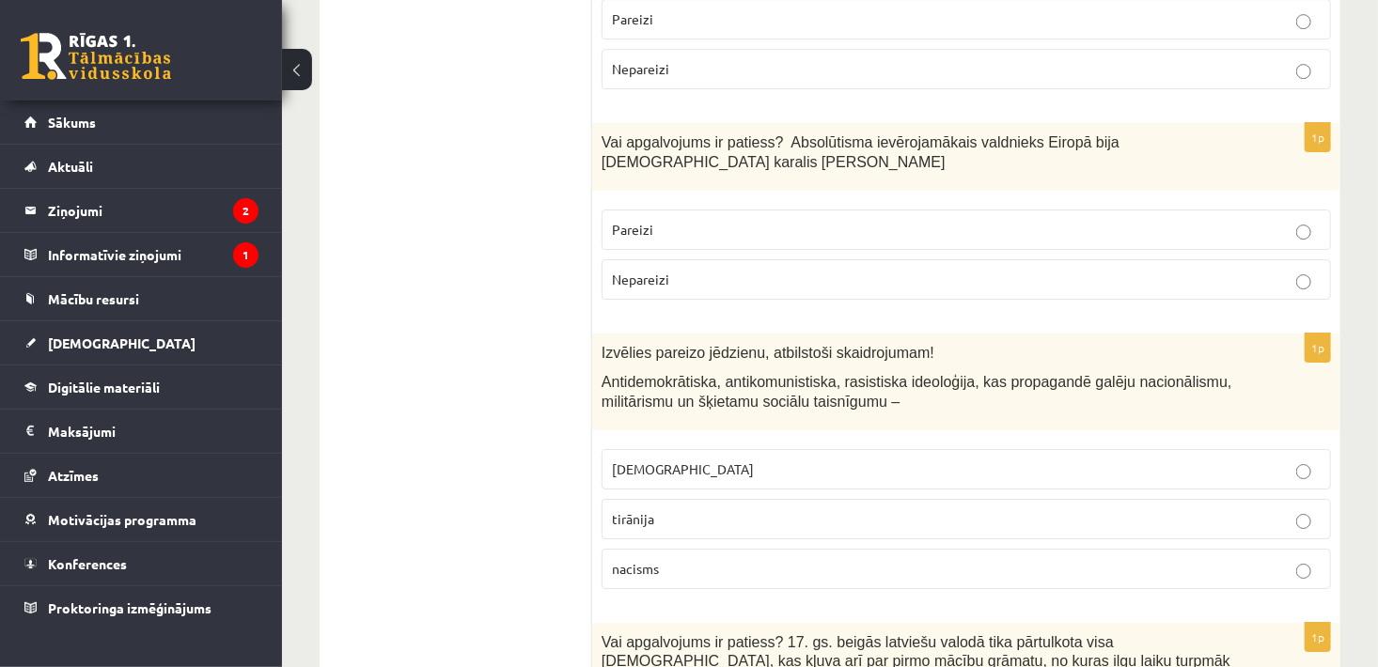
click at [840, 220] on p "Pareizi" at bounding box center [966, 230] width 709 height 20
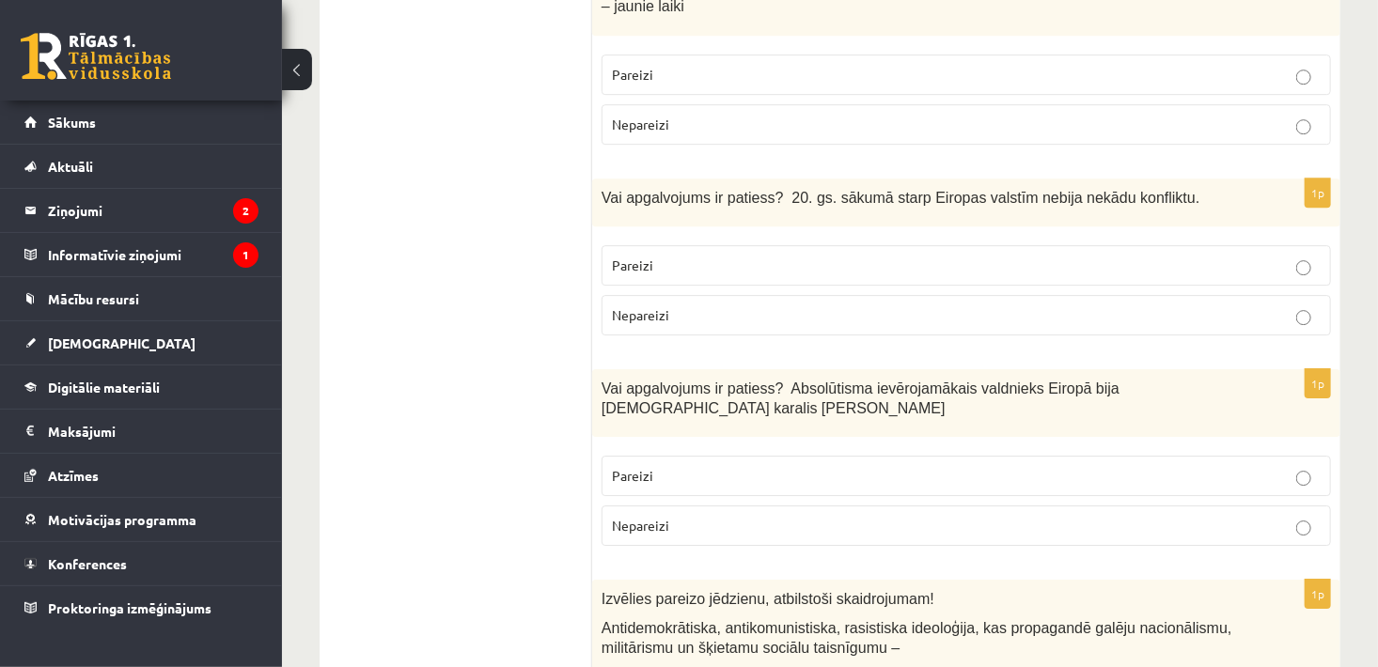
scroll to position [6191, 0]
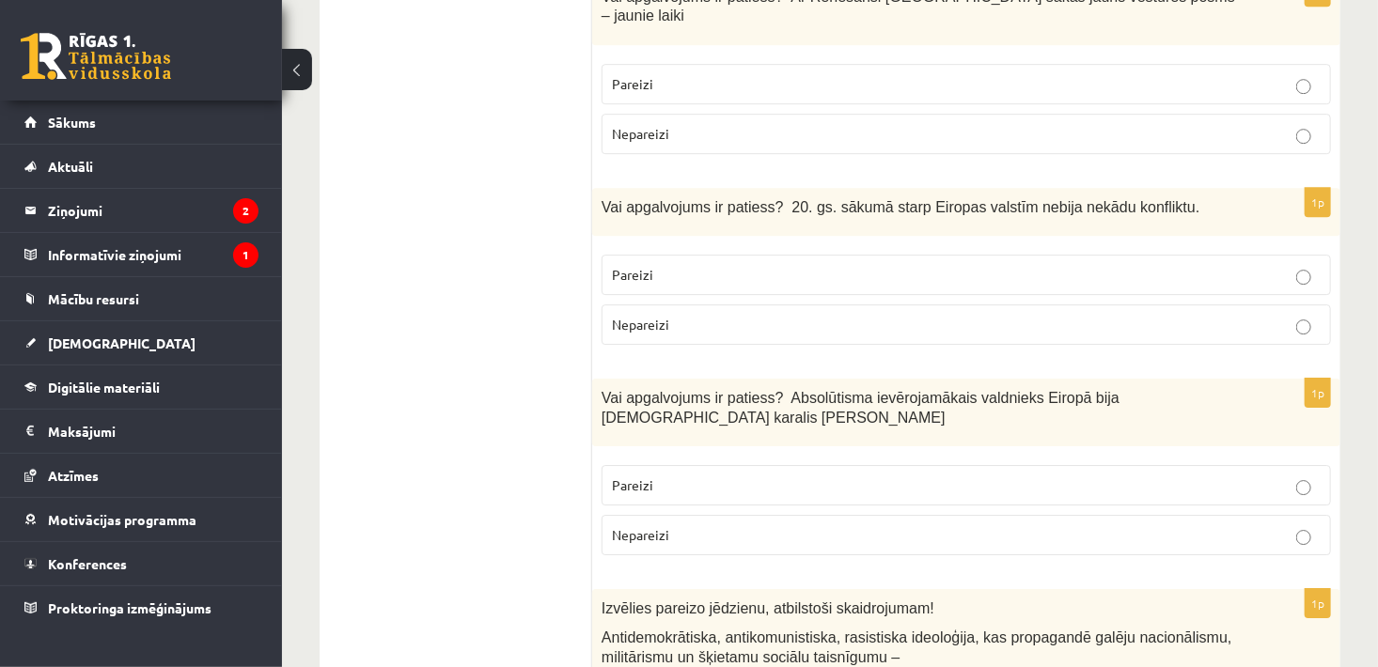
click at [948, 315] on p "Nepareizi" at bounding box center [966, 325] width 709 height 20
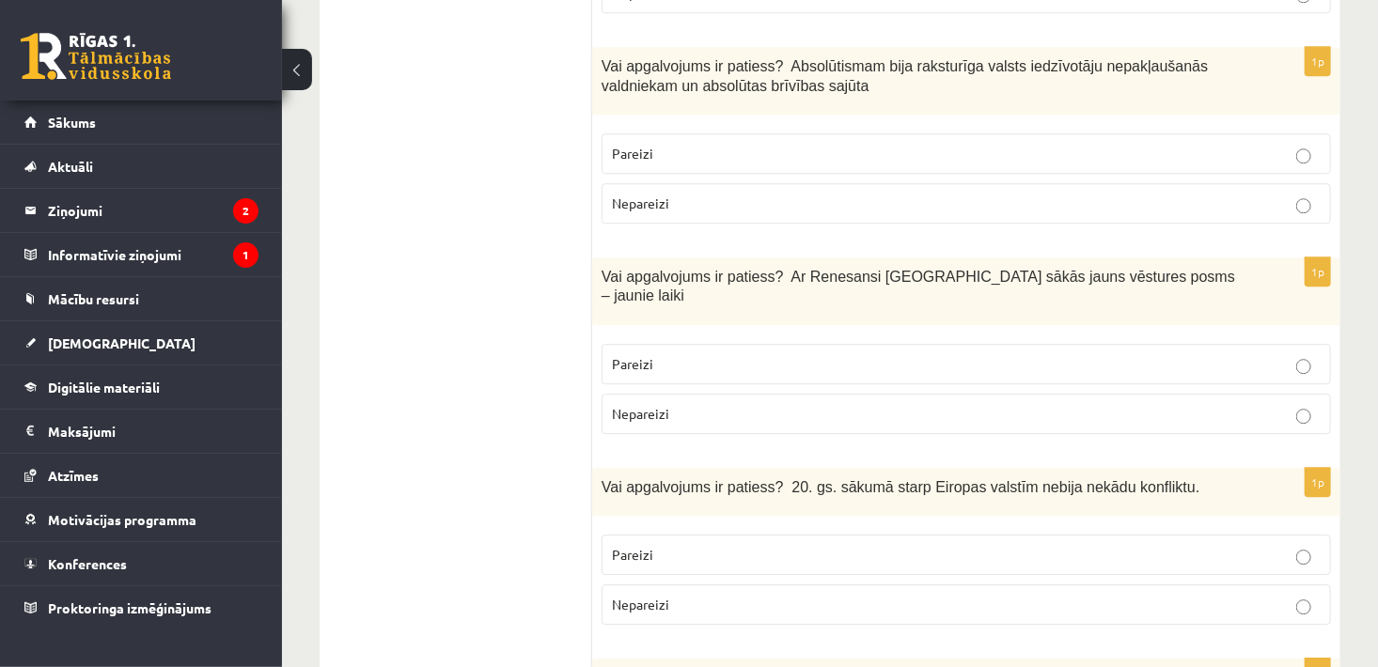
scroll to position [5876, 0]
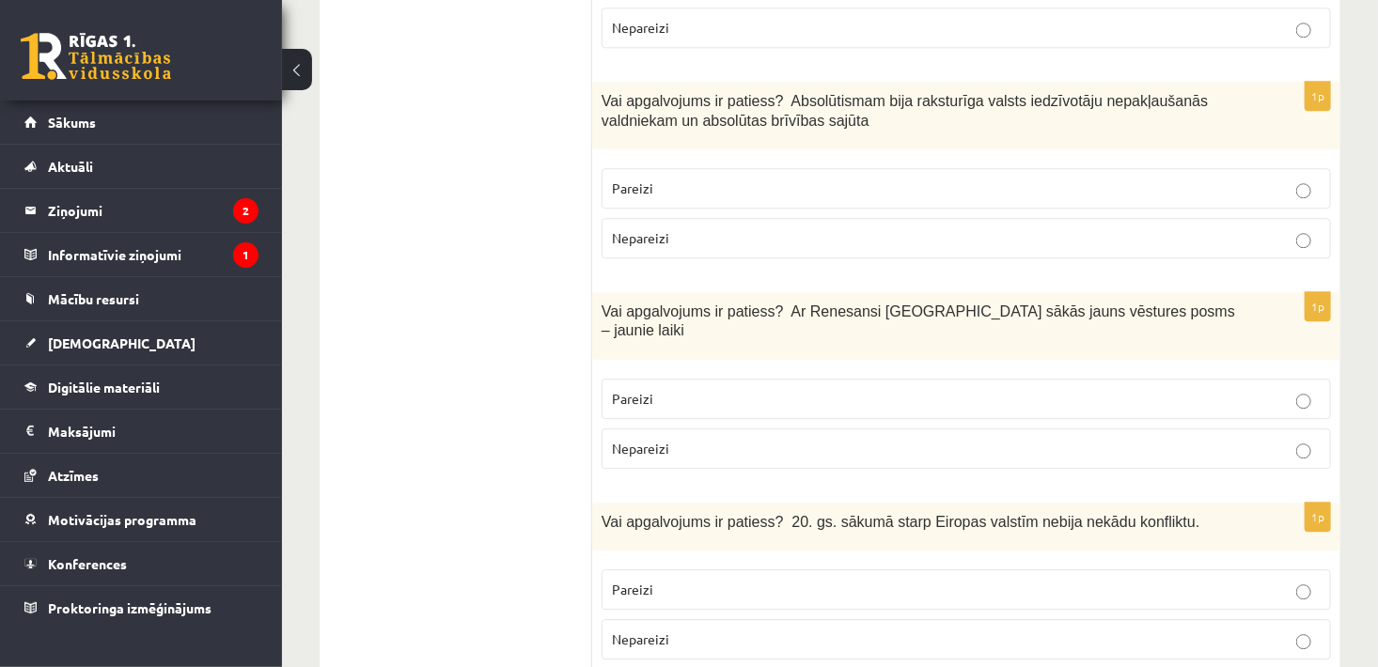
click at [1257, 389] on p "Pareizi" at bounding box center [966, 399] width 709 height 20
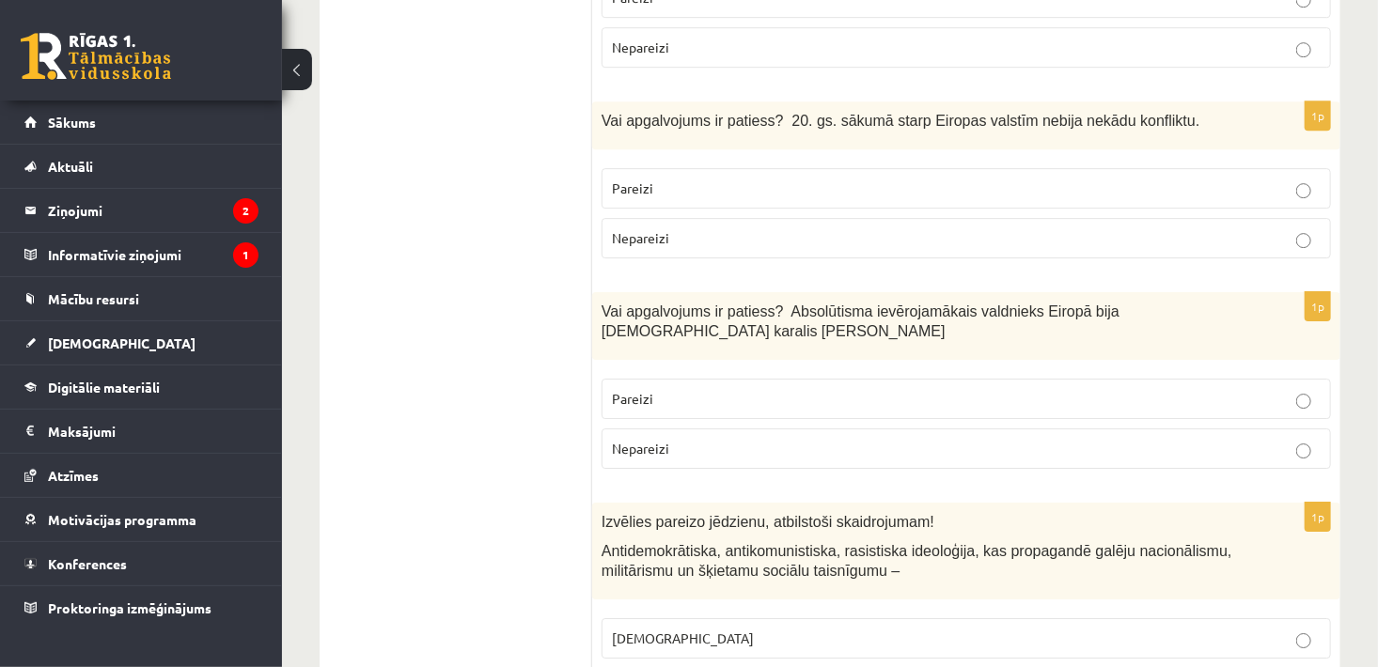
scroll to position [6503, 0]
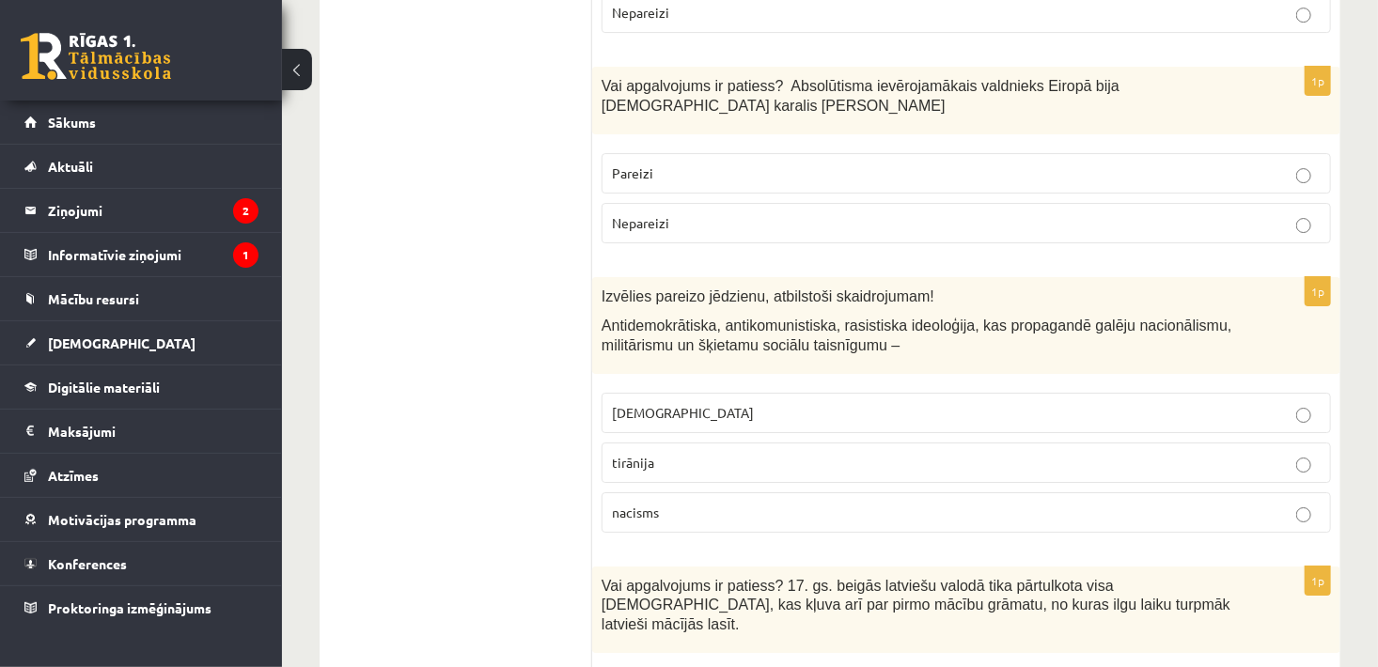
click at [694, 503] on p "nacisms" at bounding box center [966, 513] width 709 height 20
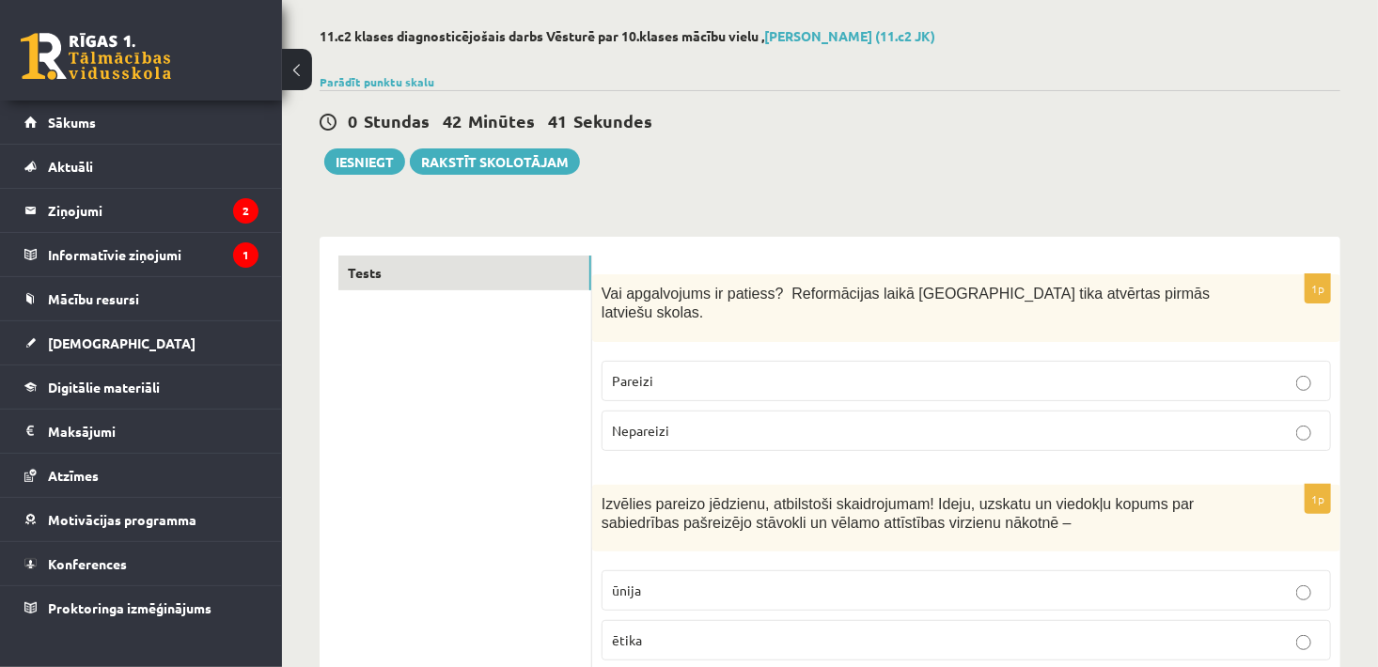
scroll to position [0, 0]
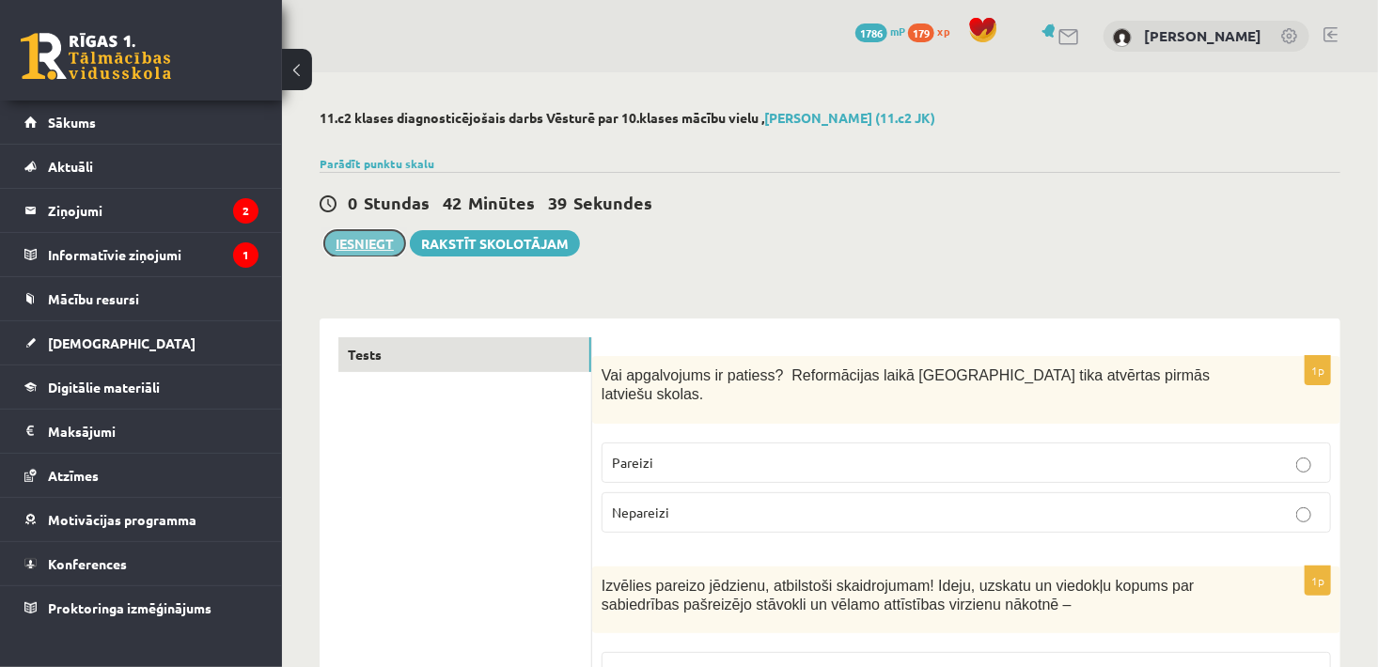
click at [380, 255] on button "Iesniegt" at bounding box center [364, 243] width 81 height 26
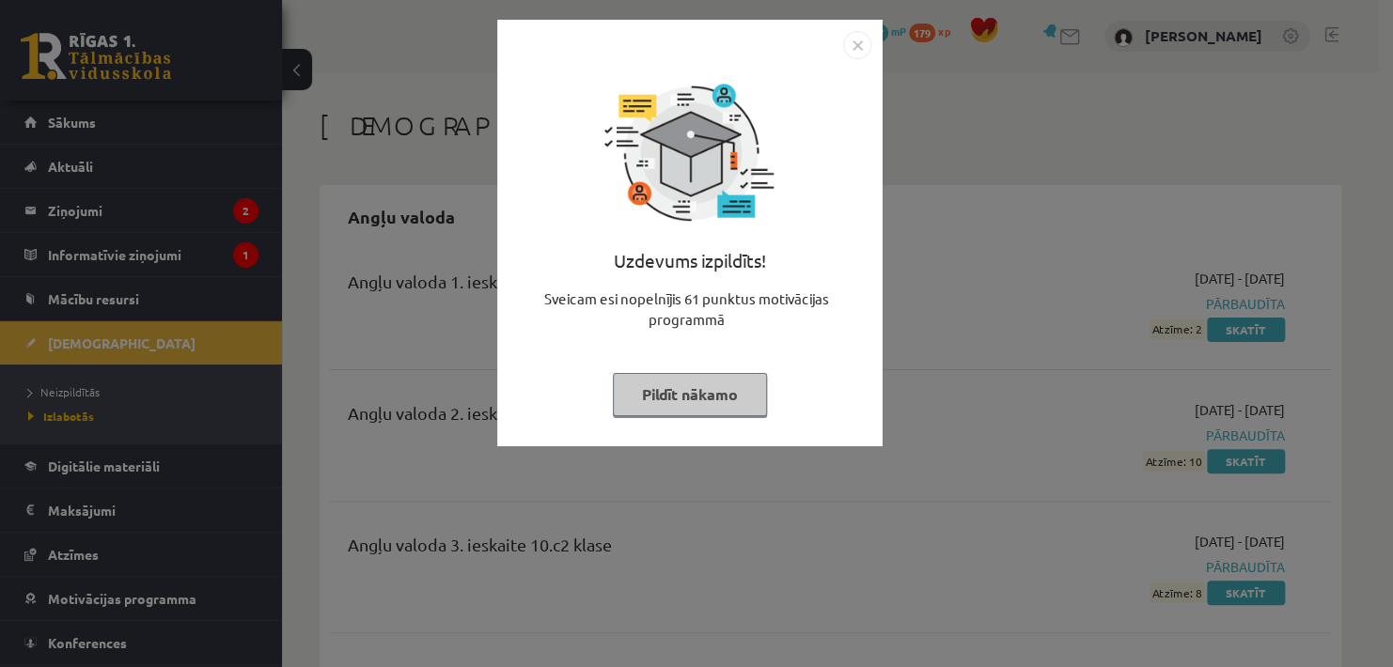
click at [685, 382] on button "Pildīt nākamo" at bounding box center [690, 394] width 154 height 43
